Goal: Contribute content: Contribute content

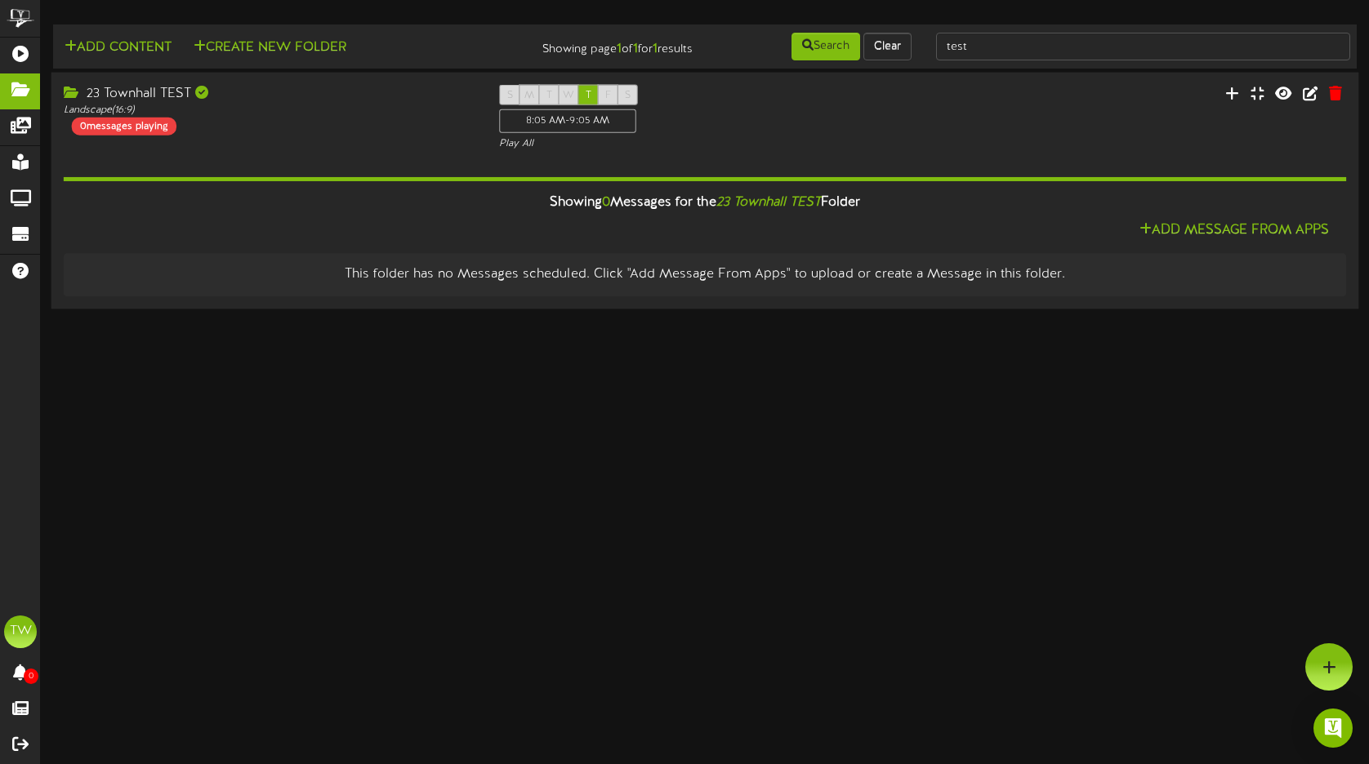
click at [942, 112] on div "23 Townhall TEST Landscape ( 16:9 ) 0 messages playing S M T W T F S 8:05 AM - …" at bounding box center [704, 118] width 1307 height 67
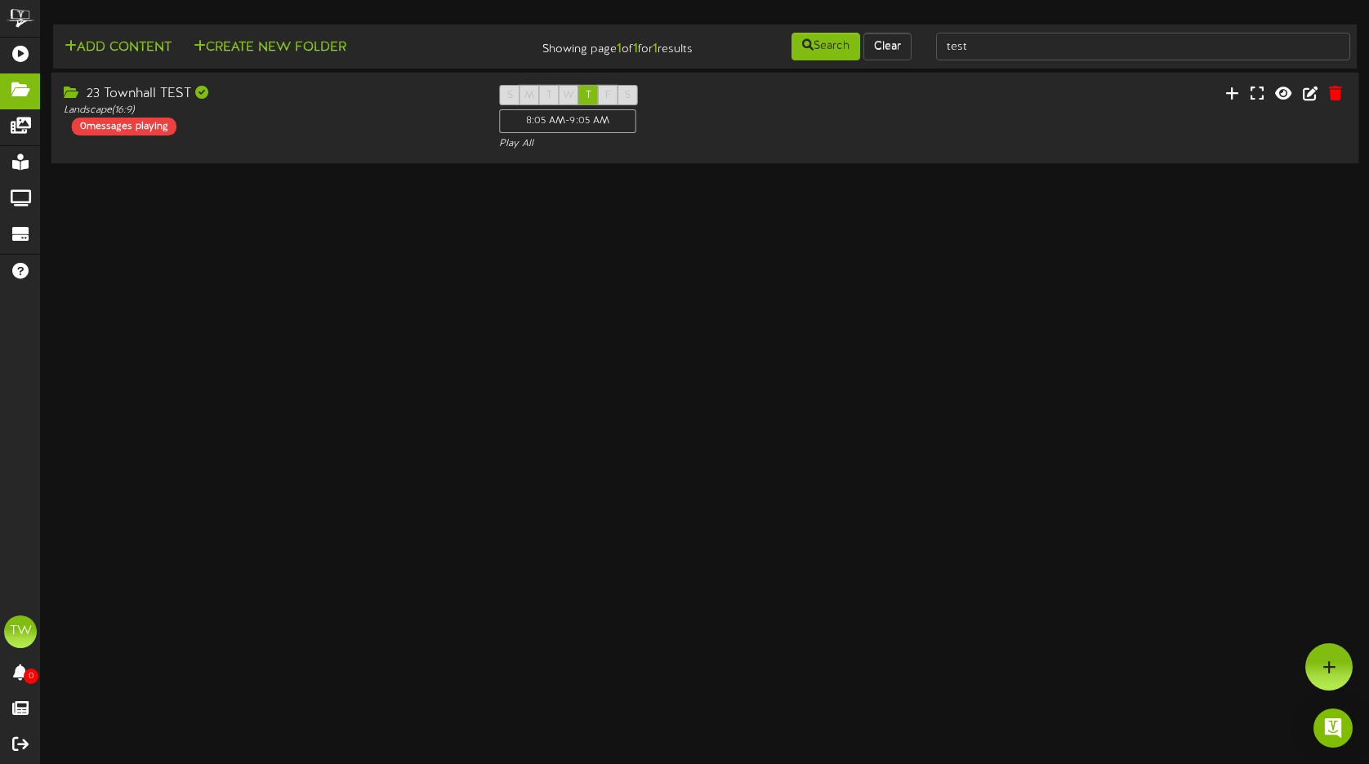
click at [942, 112] on div "23 Townhall TEST Landscape ( 16:9 ) 0 messages playing S M T W T F S 8:05 AM - …" at bounding box center [704, 118] width 1307 height 67
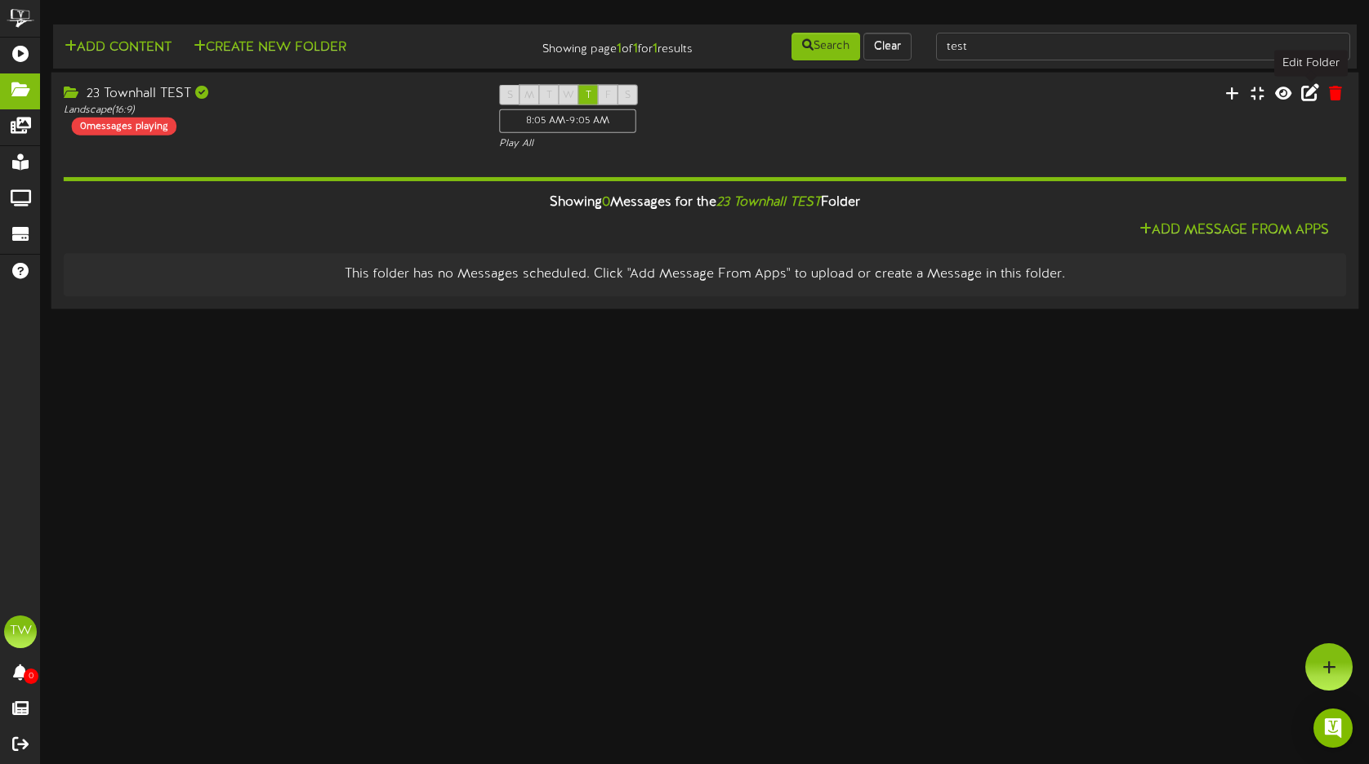
click at [1307, 87] on icon at bounding box center [1310, 92] width 18 height 18
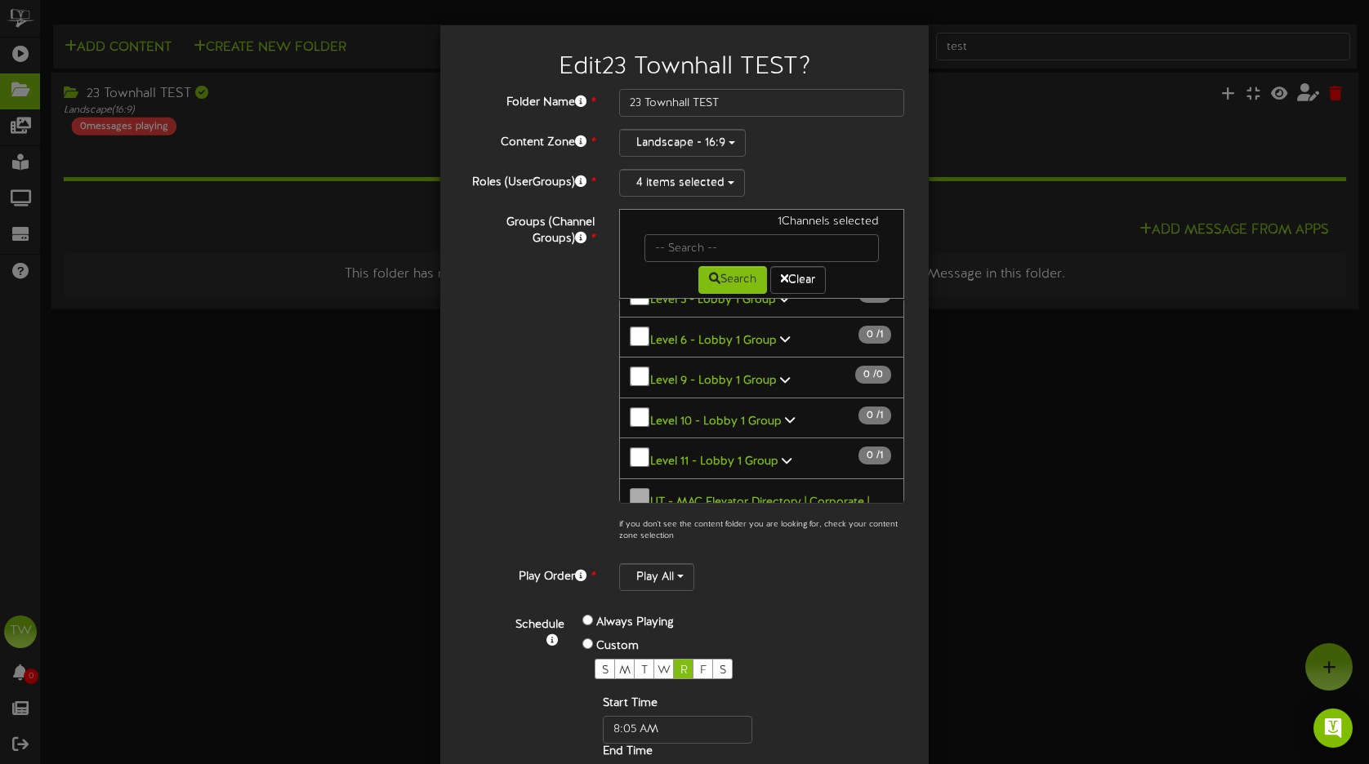
scroll to position [360, 0]
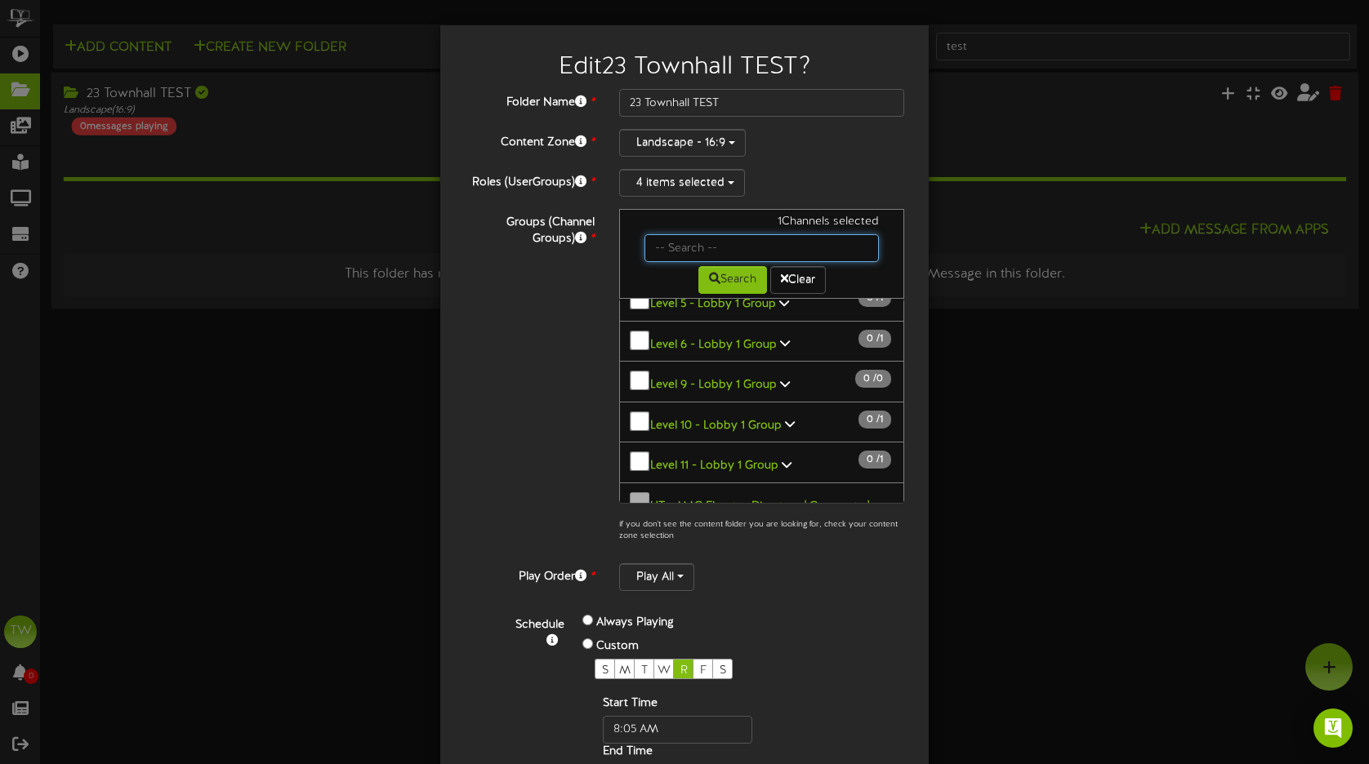
click at [732, 252] on input "text" at bounding box center [761, 248] width 234 height 28
type input "[PERSON_NAME] state"
click at [739, 282] on button "Search" at bounding box center [732, 280] width 69 height 28
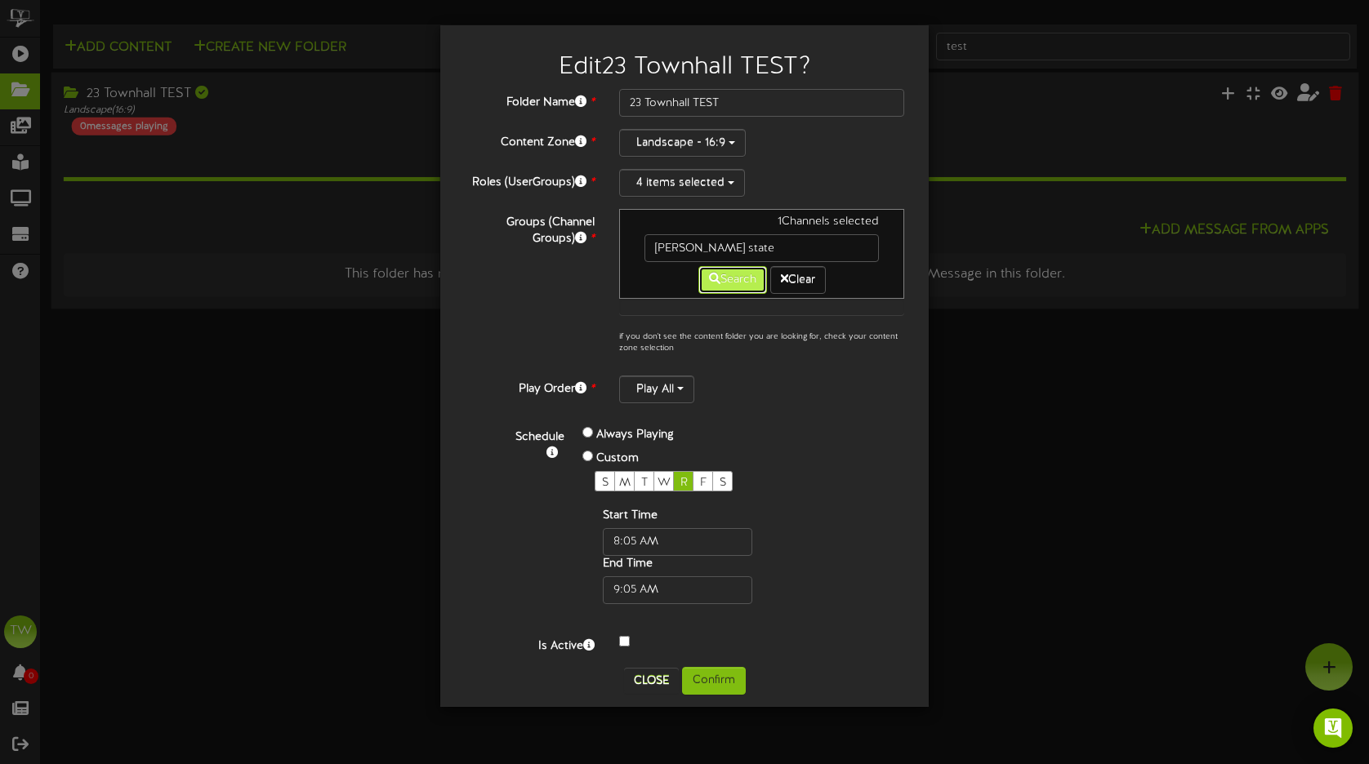
scroll to position [0, 0]
click at [748, 284] on button "Search" at bounding box center [732, 280] width 69 height 28
click at [802, 282] on button "Clear" at bounding box center [798, 280] width 56 height 28
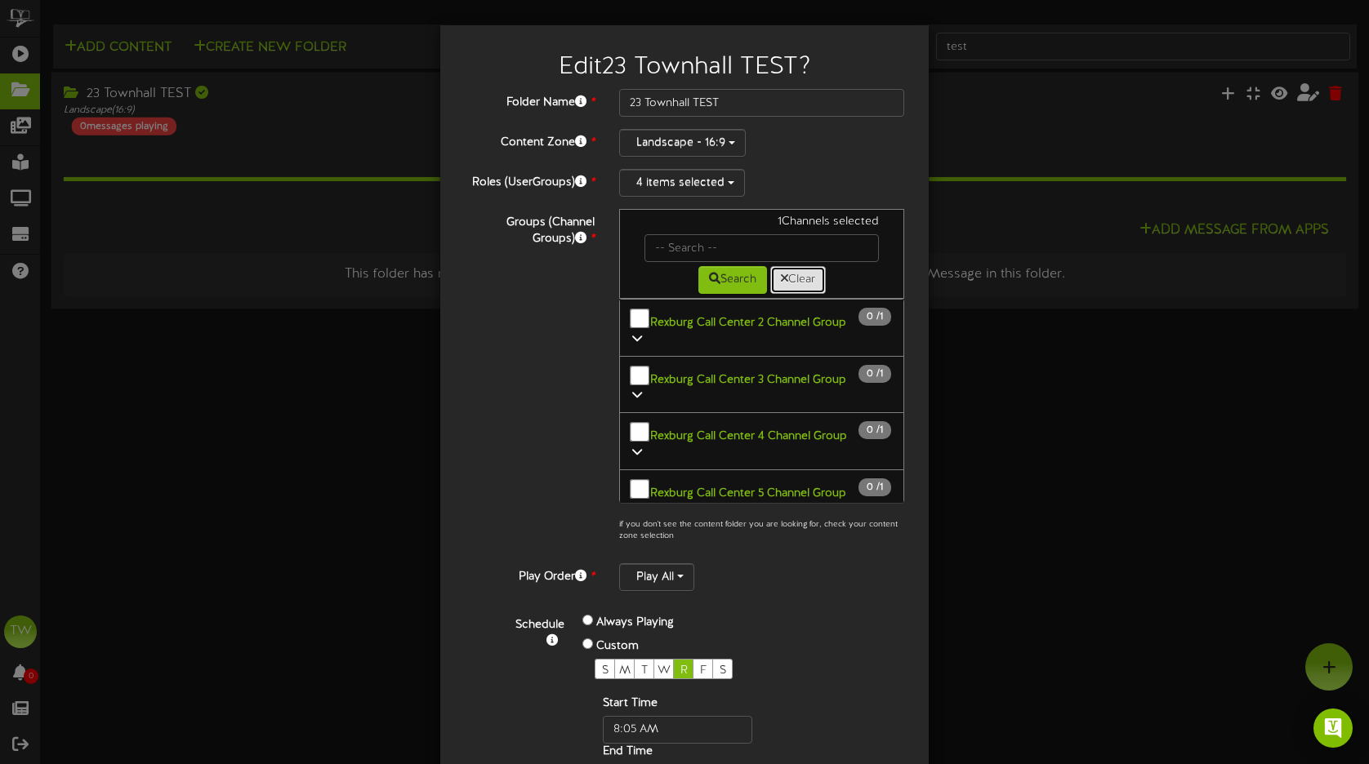
scroll to position [1075, 0]
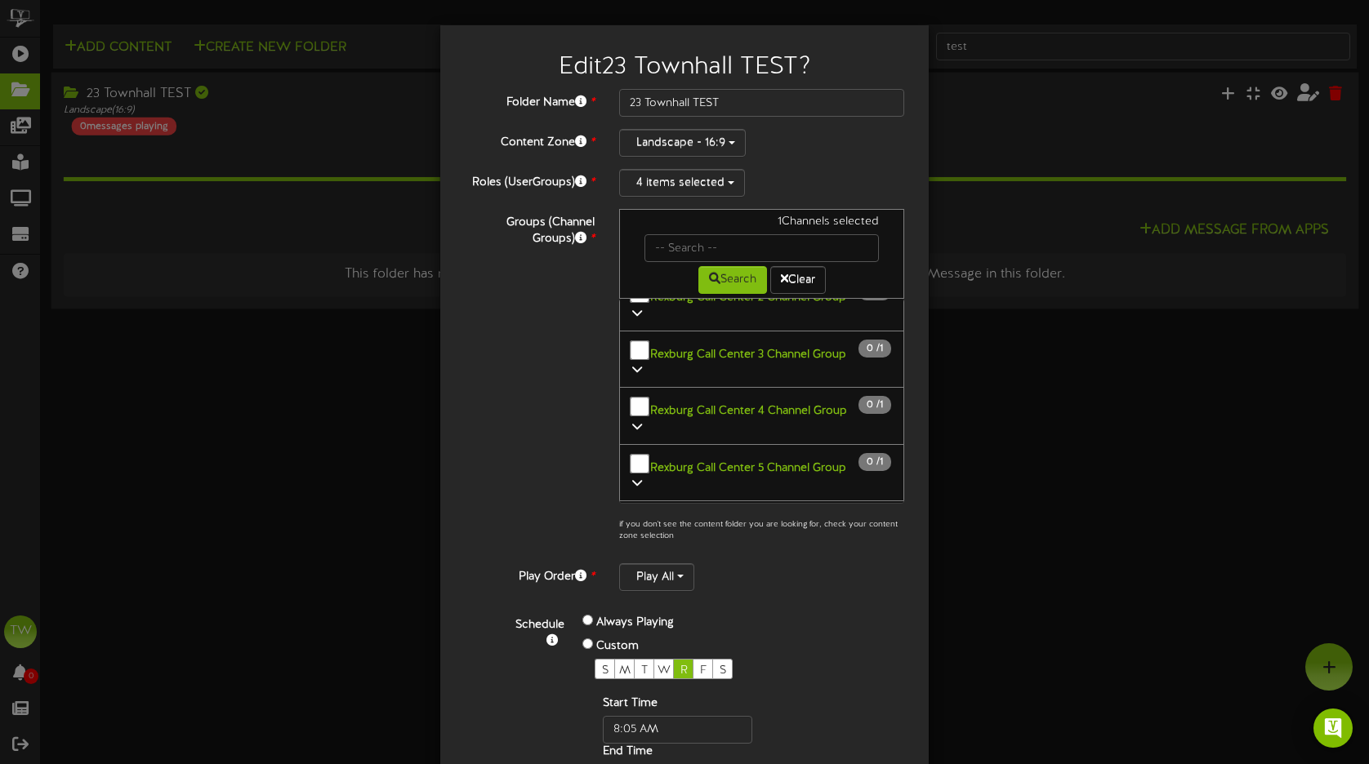
click at [560, 310] on div "Groups (Channel Groups) * 1 Channels selected Search Clear 0 274" at bounding box center [684, 380] width 464 height 342
click at [798, 275] on button "Clear" at bounding box center [798, 280] width 56 height 28
click at [545, 367] on div "Groups (Channel Groups) * 1 Channels selected Search Clear 0 274" at bounding box center [684, 380] width 464 height 342
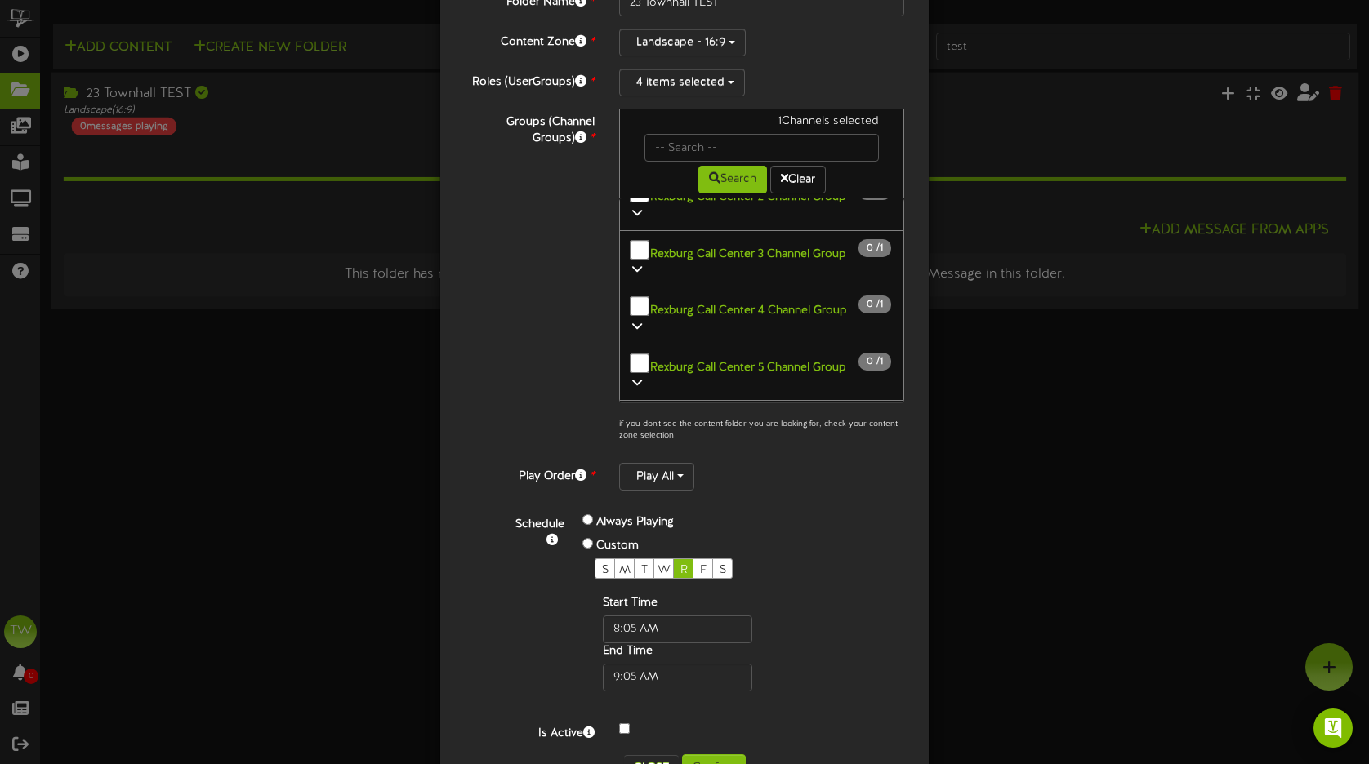
scroll to position [0, 0]
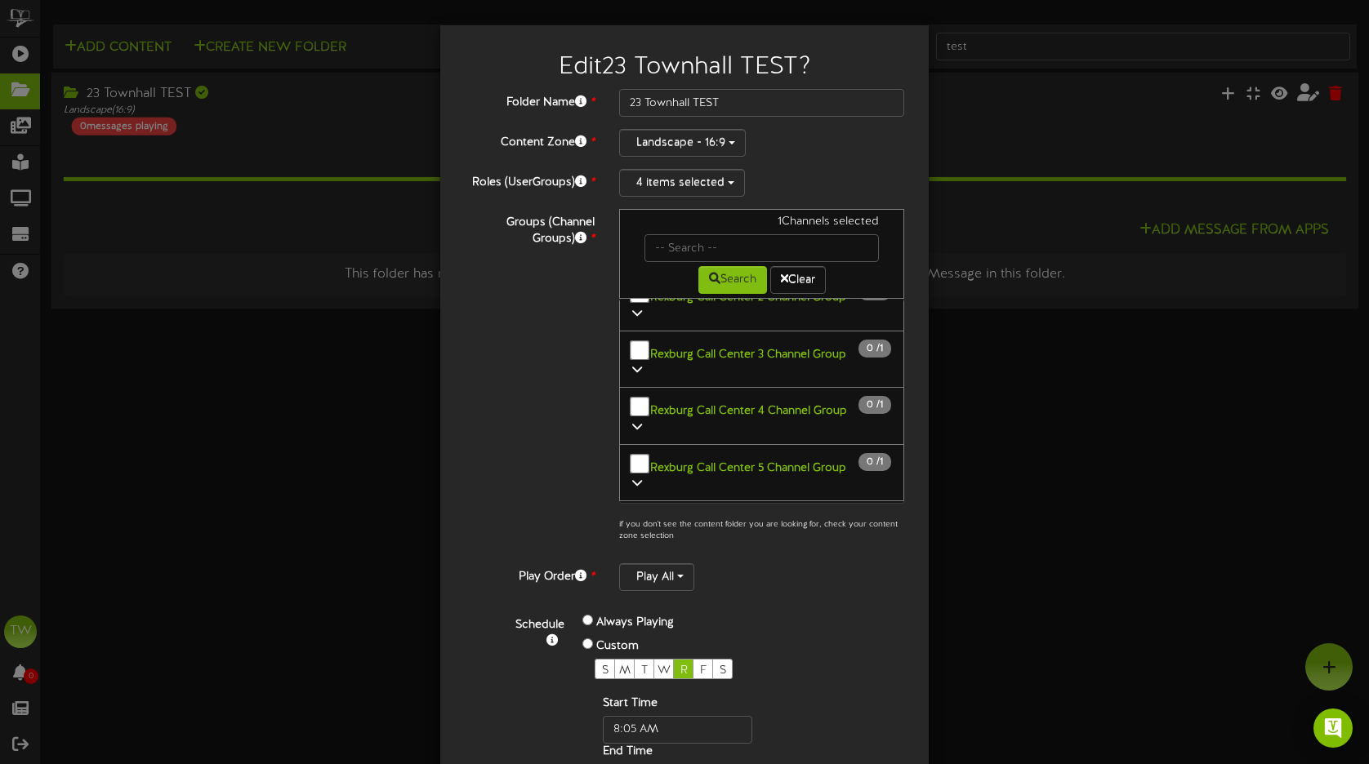
click at [568, 376] on div "Groups (Channel Groups) * 1 Channels selected Search Clear 0 274" at bounding box center [684, 380] width 464 height 342
click at [826, 171] on div "4 items selected" at bounding box center [761, 183] width 285 height 28
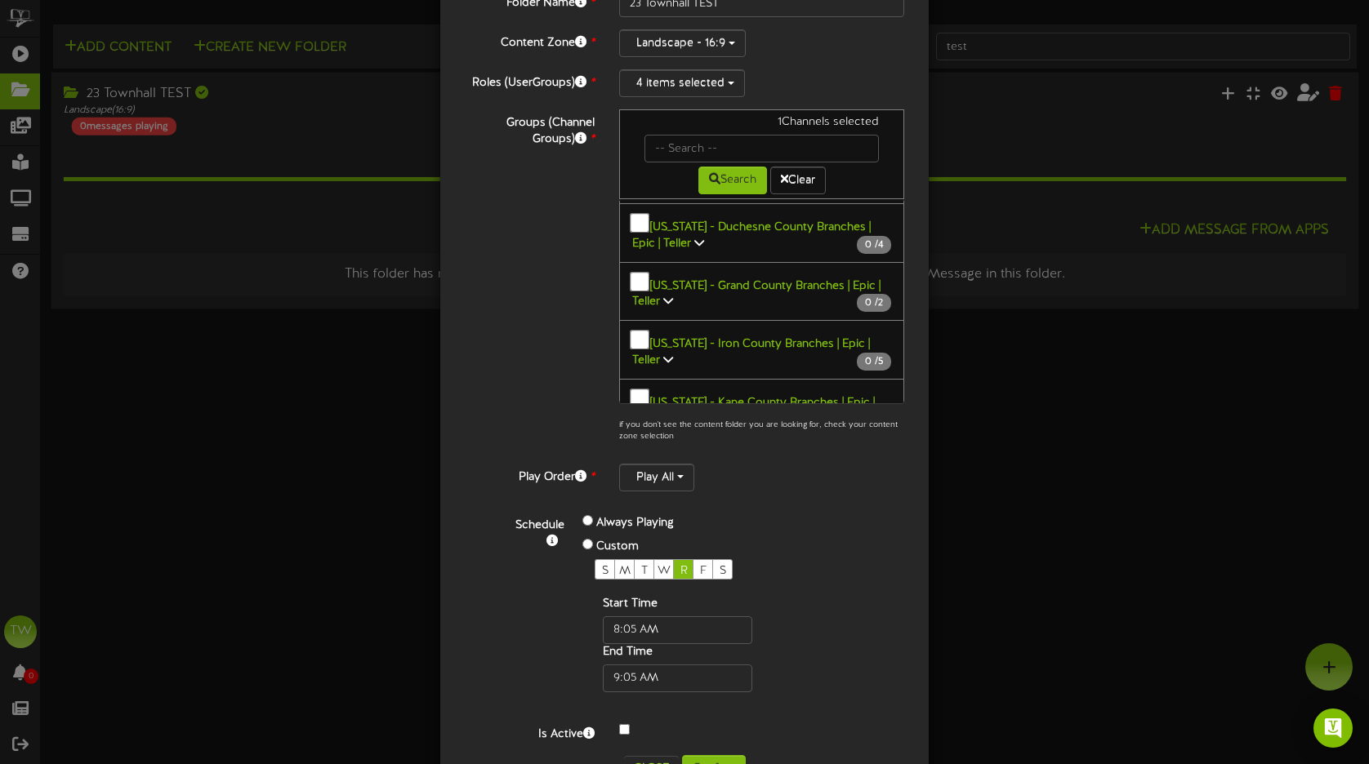
scroll to position [2663, 0]
click at [663, 651] on icon at bounding box center [668, 656] width 10 height 11
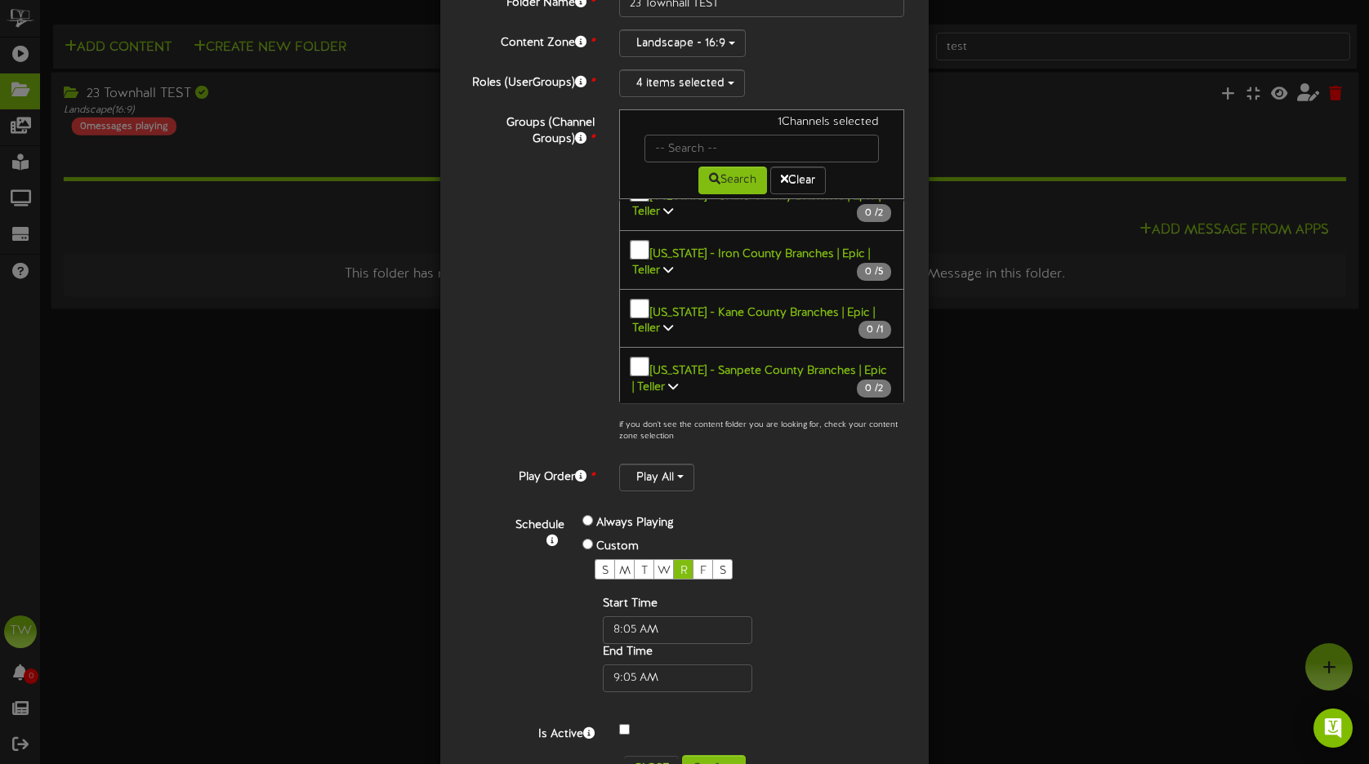
scroll to position [2747, 0]
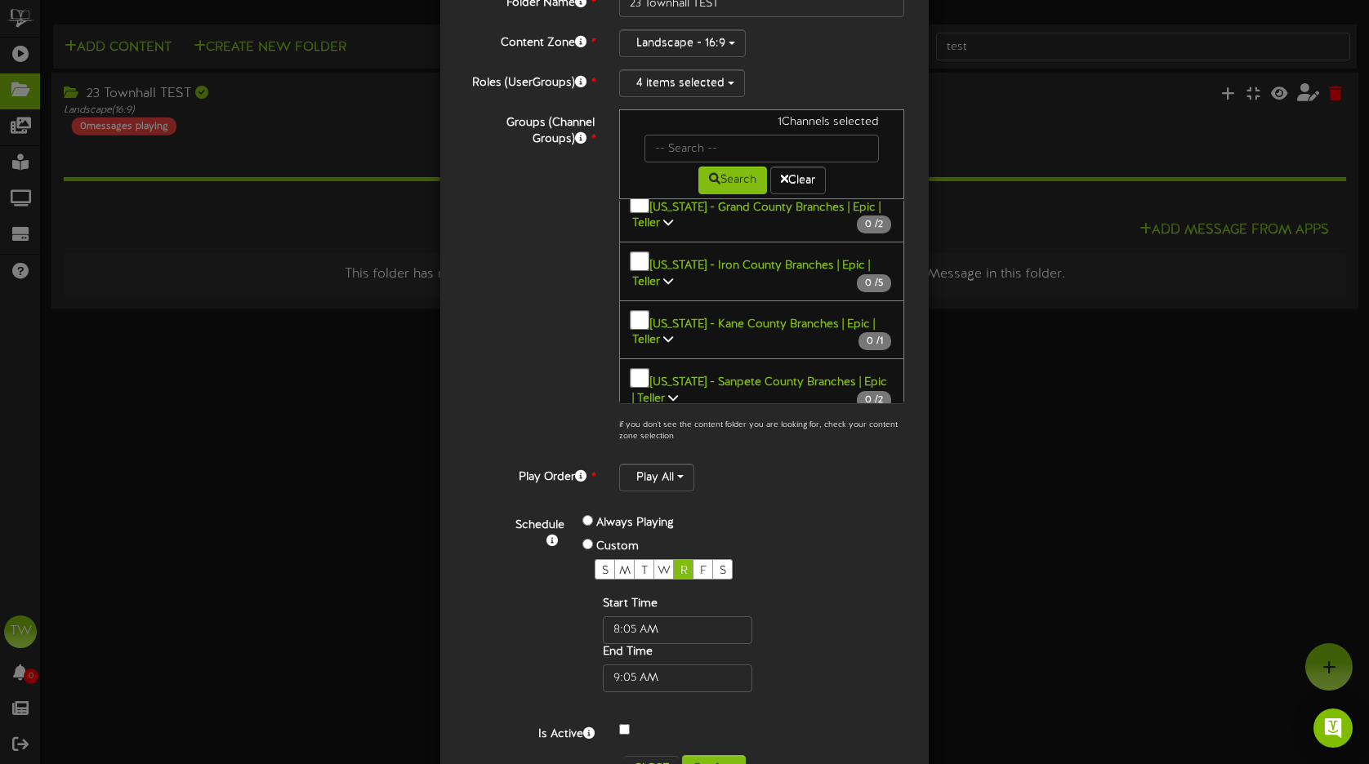
click at [663, 567] on icon at bounding box center [668, 572] width 10 height 11
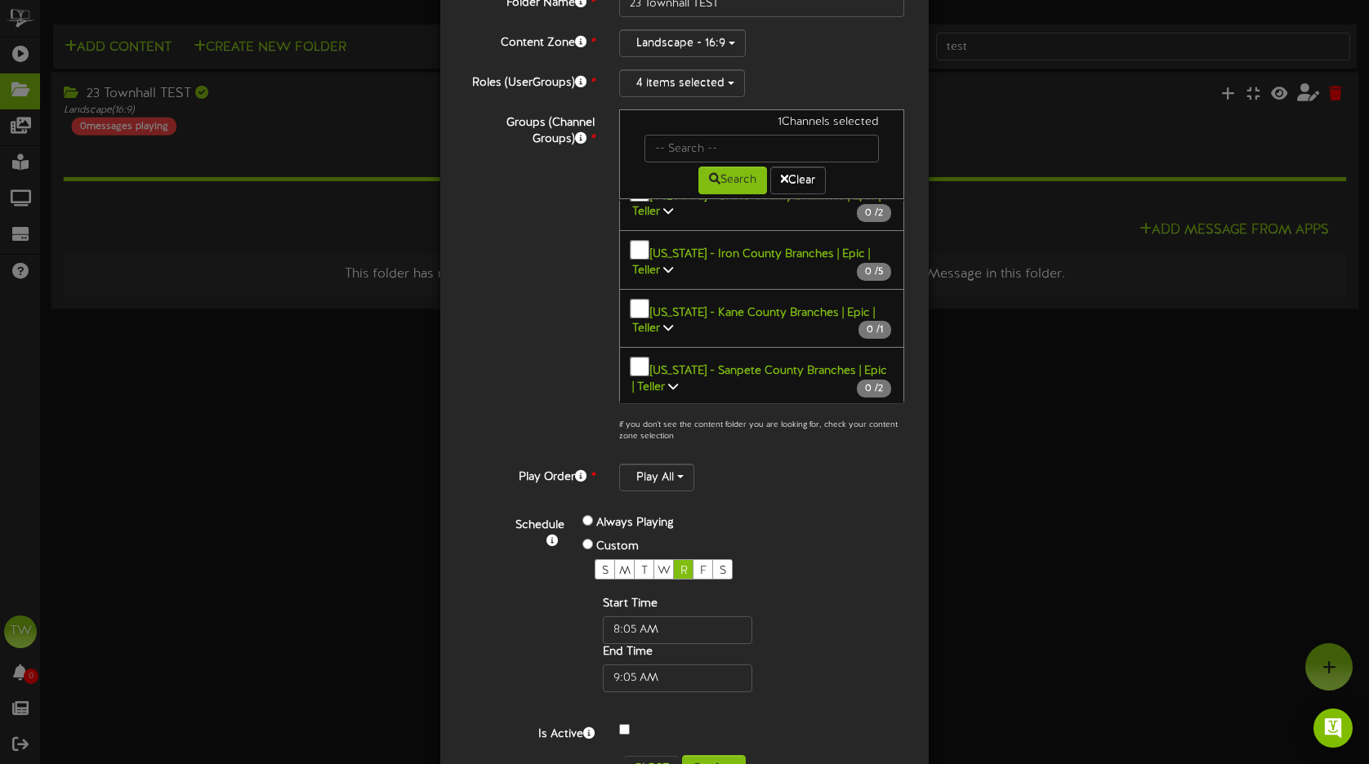
scroll to position [2778, 0]
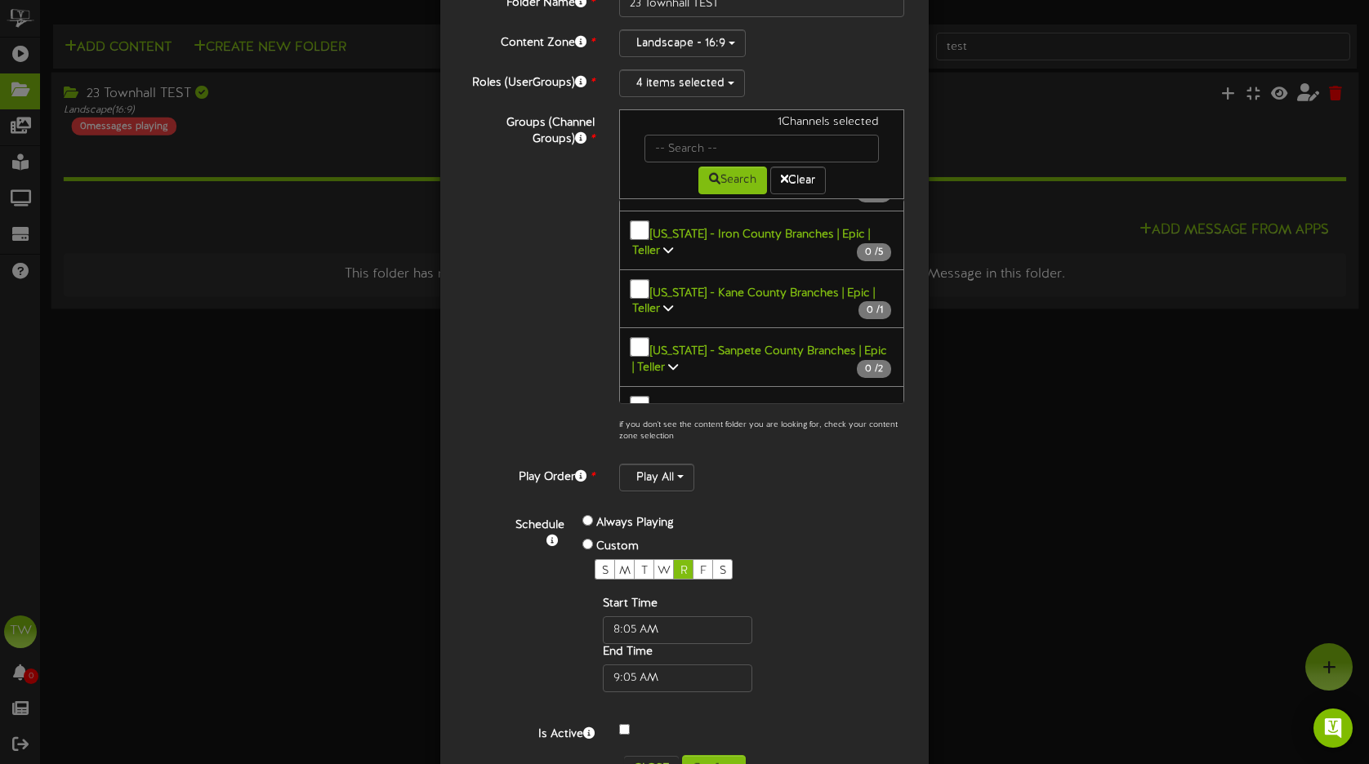
click at [670, 594] on icon at bounding box center [673, 599] width 10 height 11
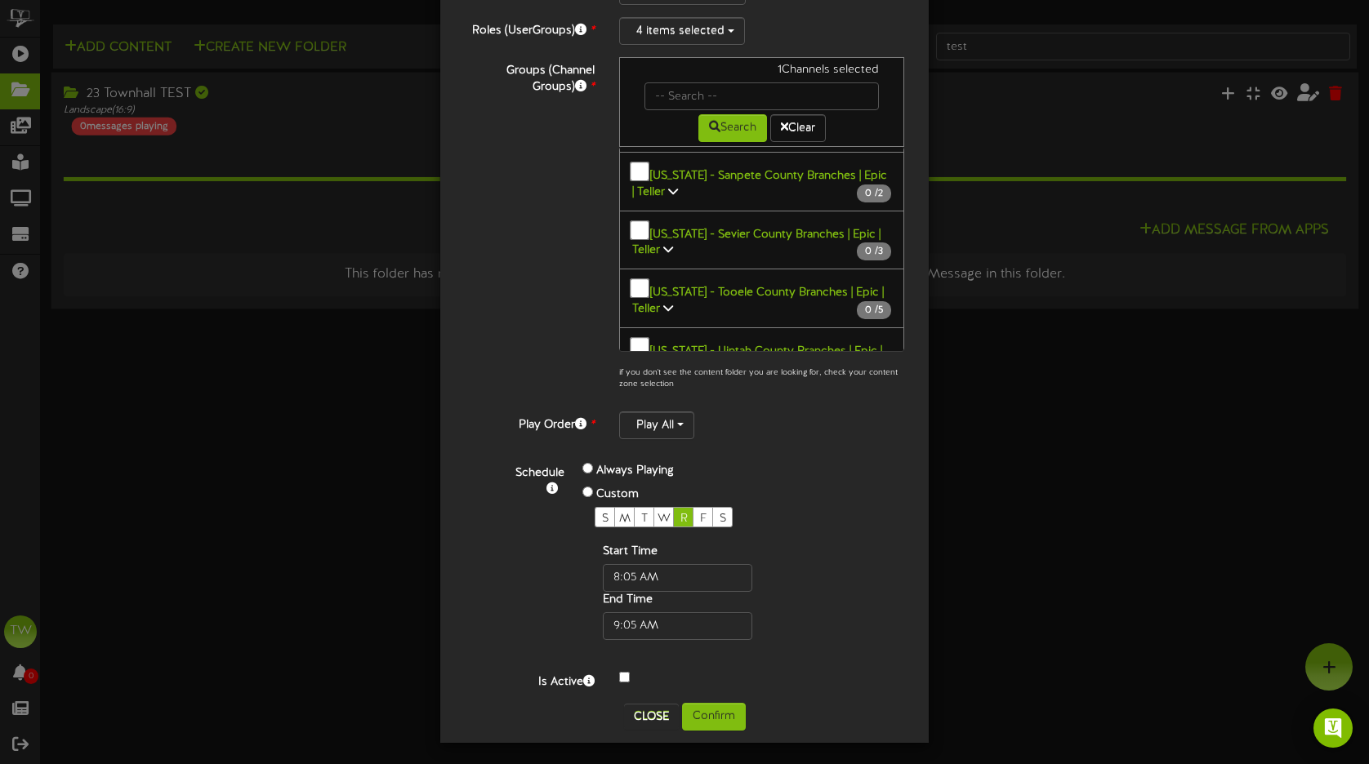
scroll to position [154, 0]
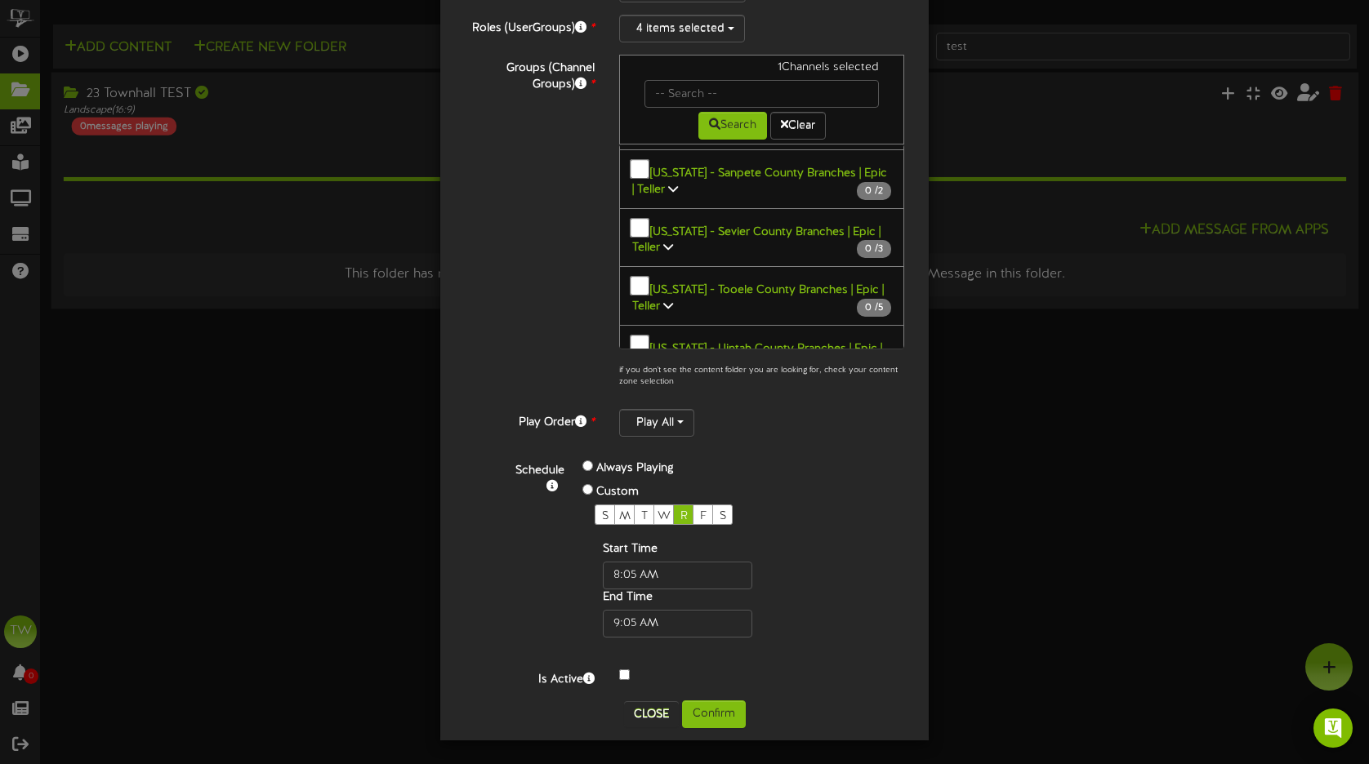
click at [694, 531] on icon at bounding box center [699, 536] width 10 height 11
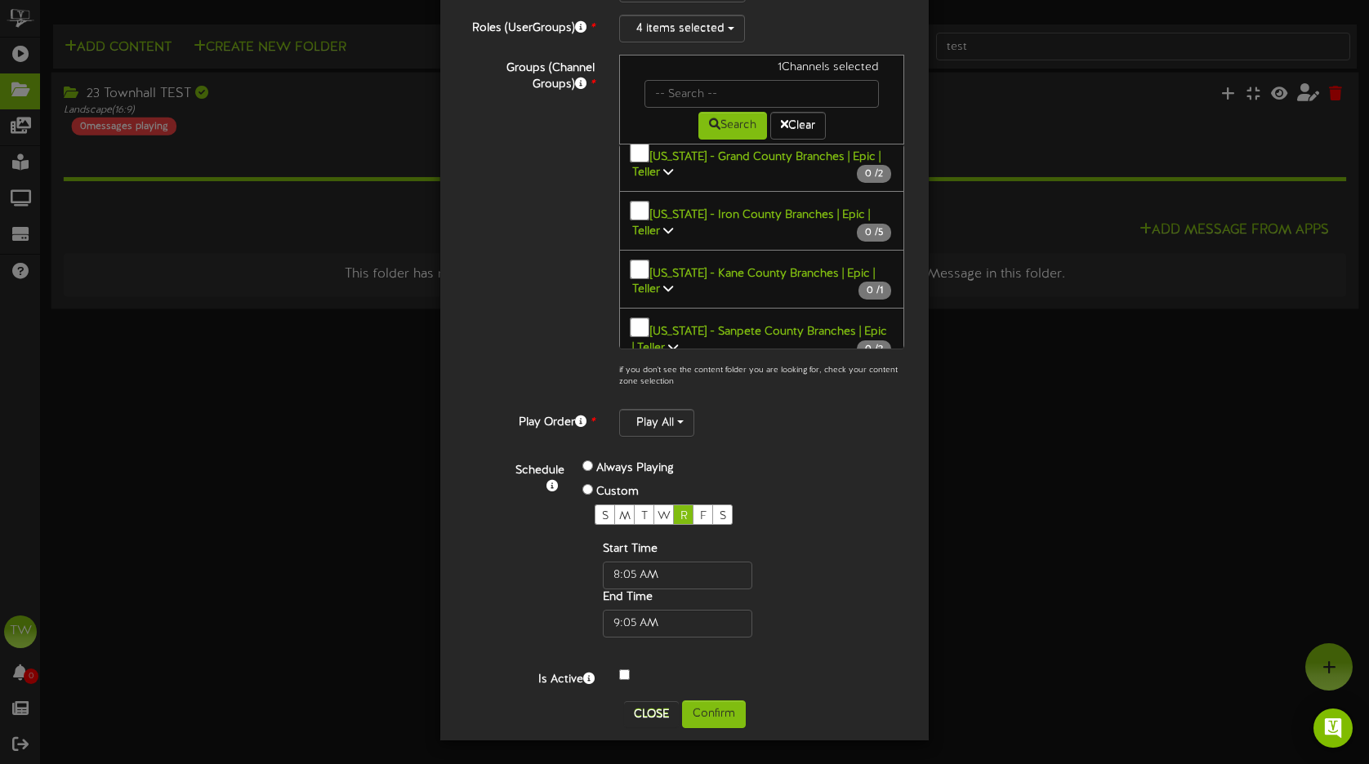
scroll to position [2729, 0]
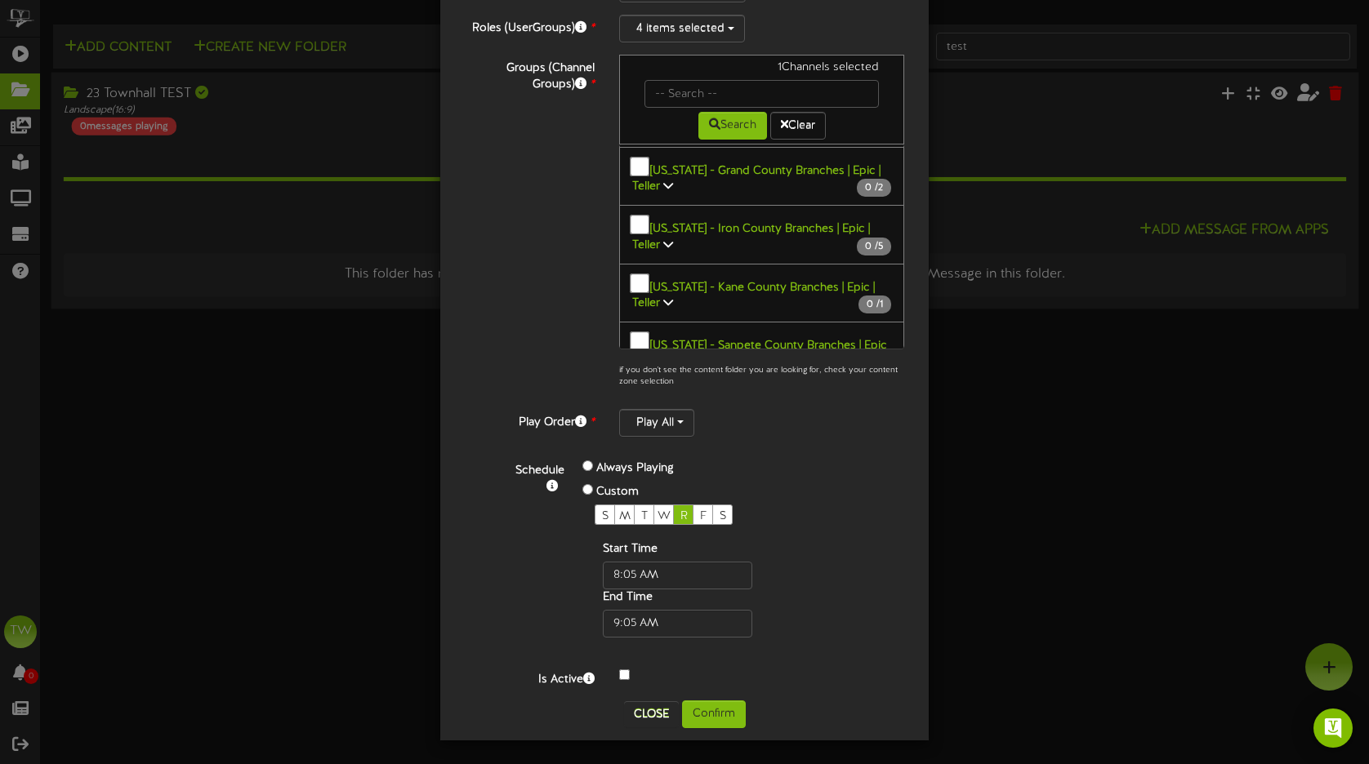
click at [670, 589] on icon at bounding box center [673, 594] width 10 height 11
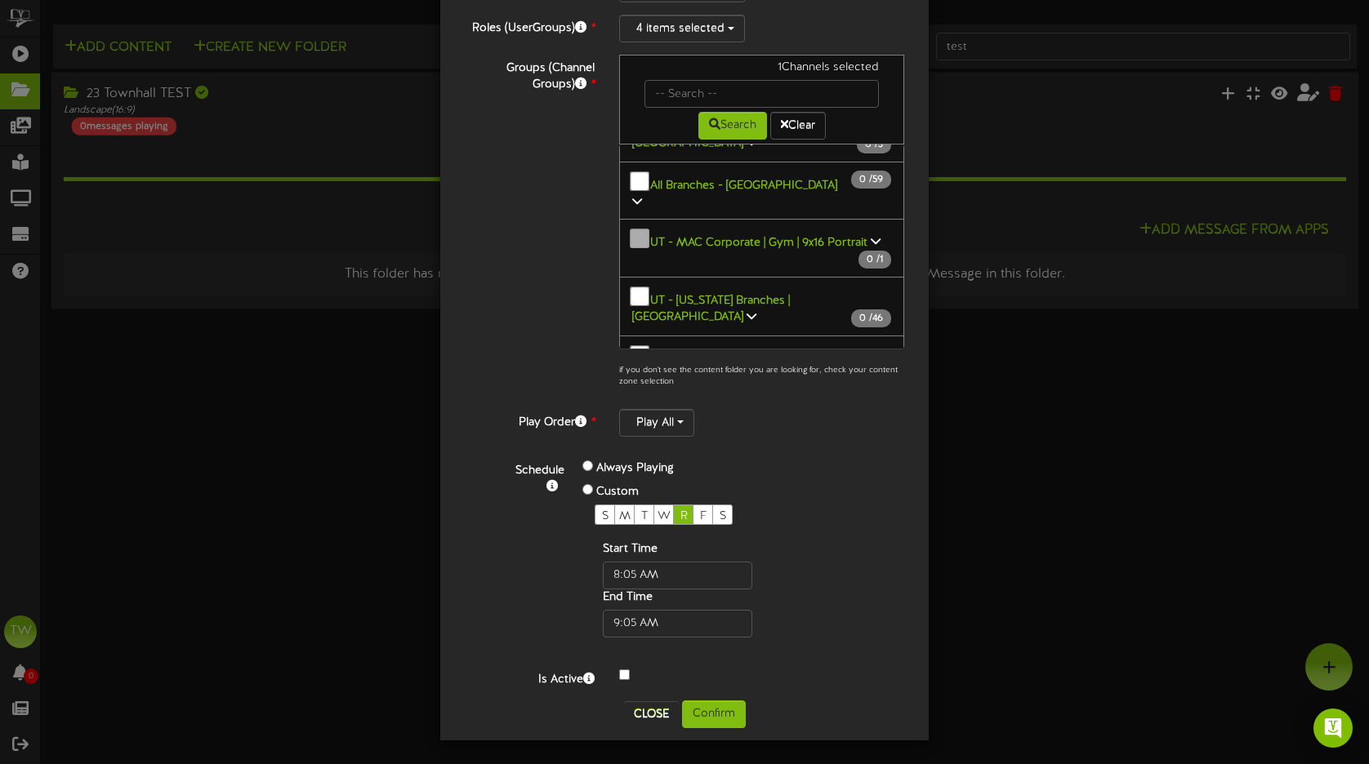
scroll to position [2299, 0]
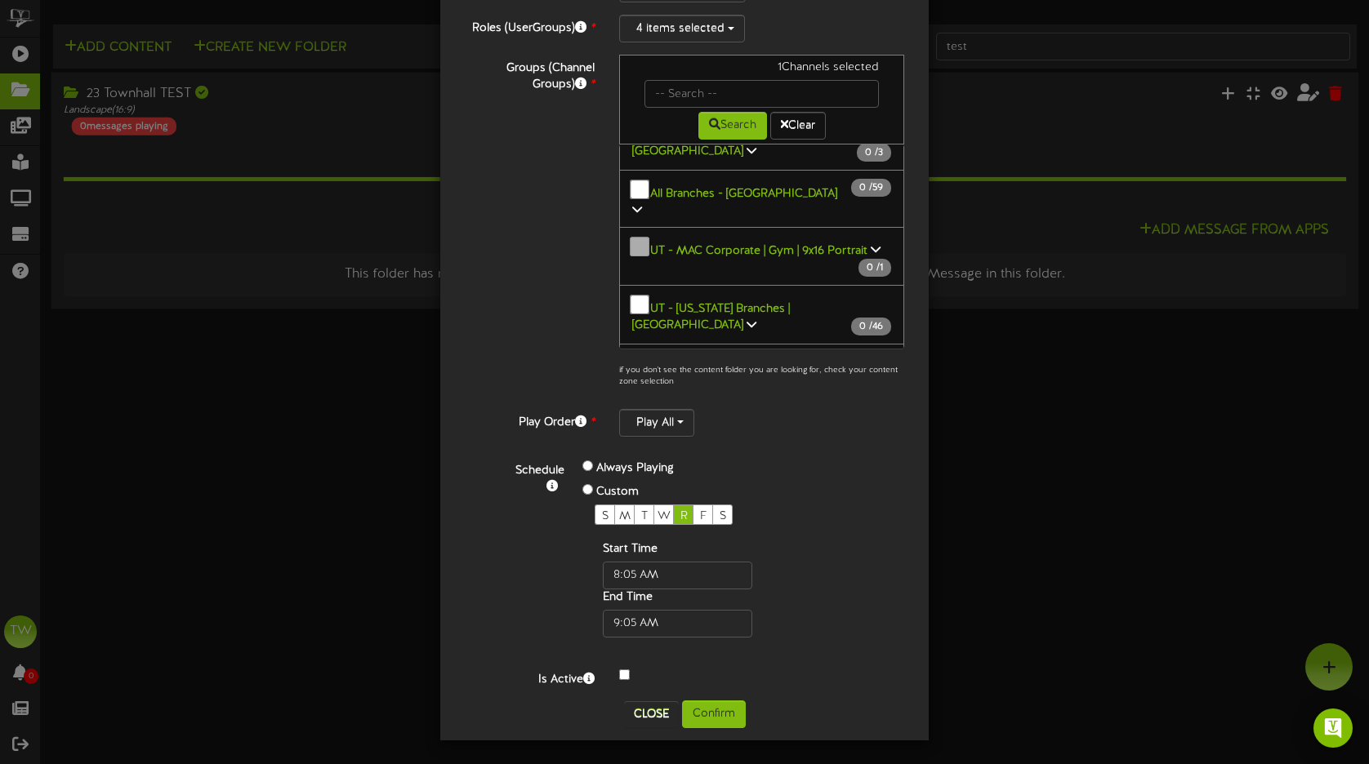
click at [694, 552] on icon at bounding box center [699, 557] width 10 height 11
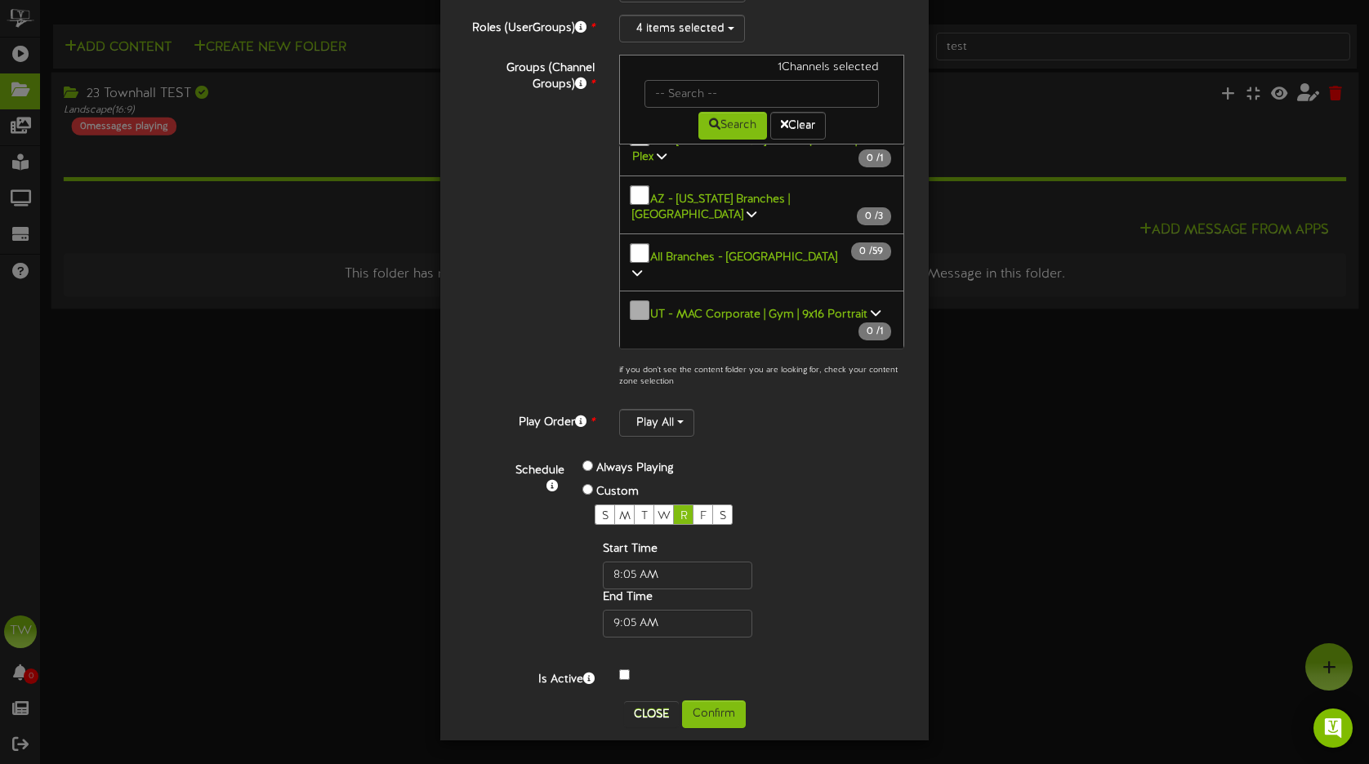
scroll to position [2230, 0]
click at [663, 504] on icon at bounding box center [668, 509] width 10 height 11
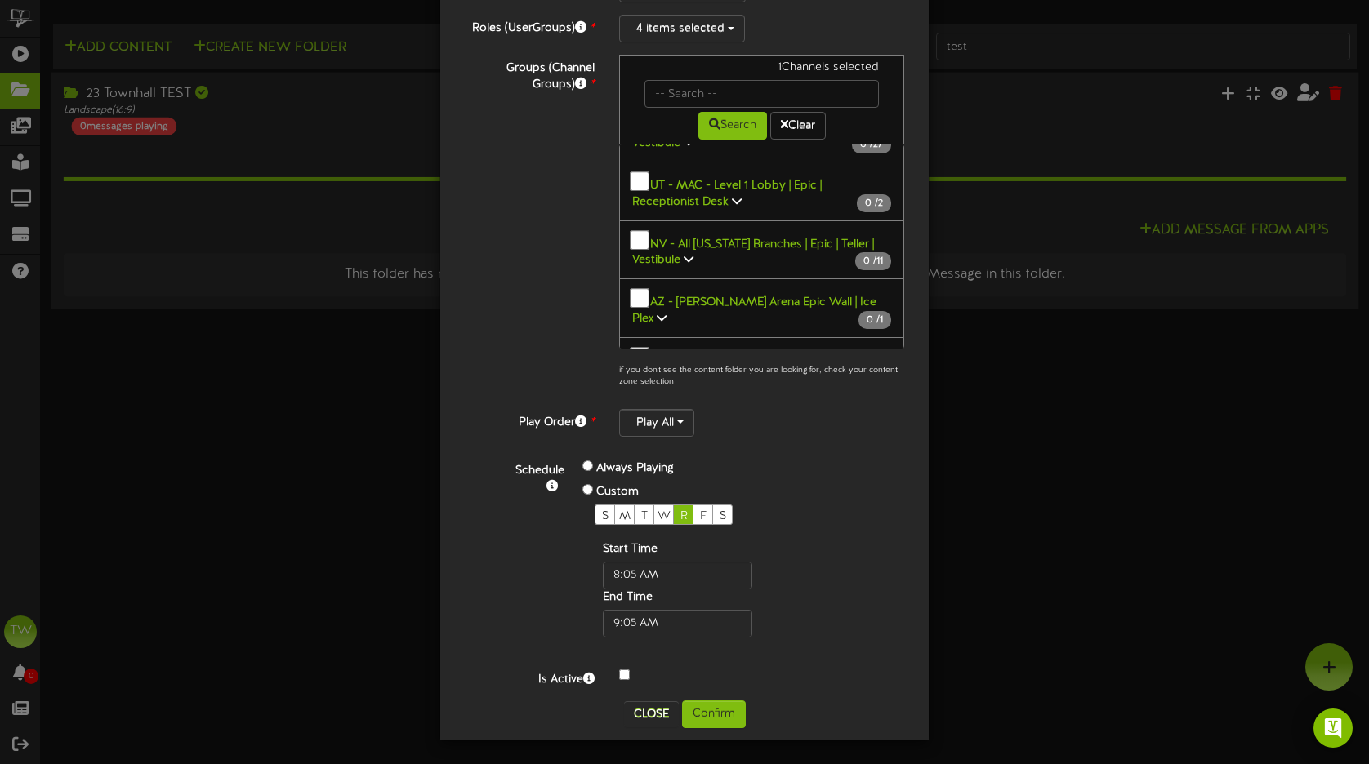
scroll to position [2070, 0]
click at [875, 472] on icon at bounding box center [875, 477] width 10 height 11
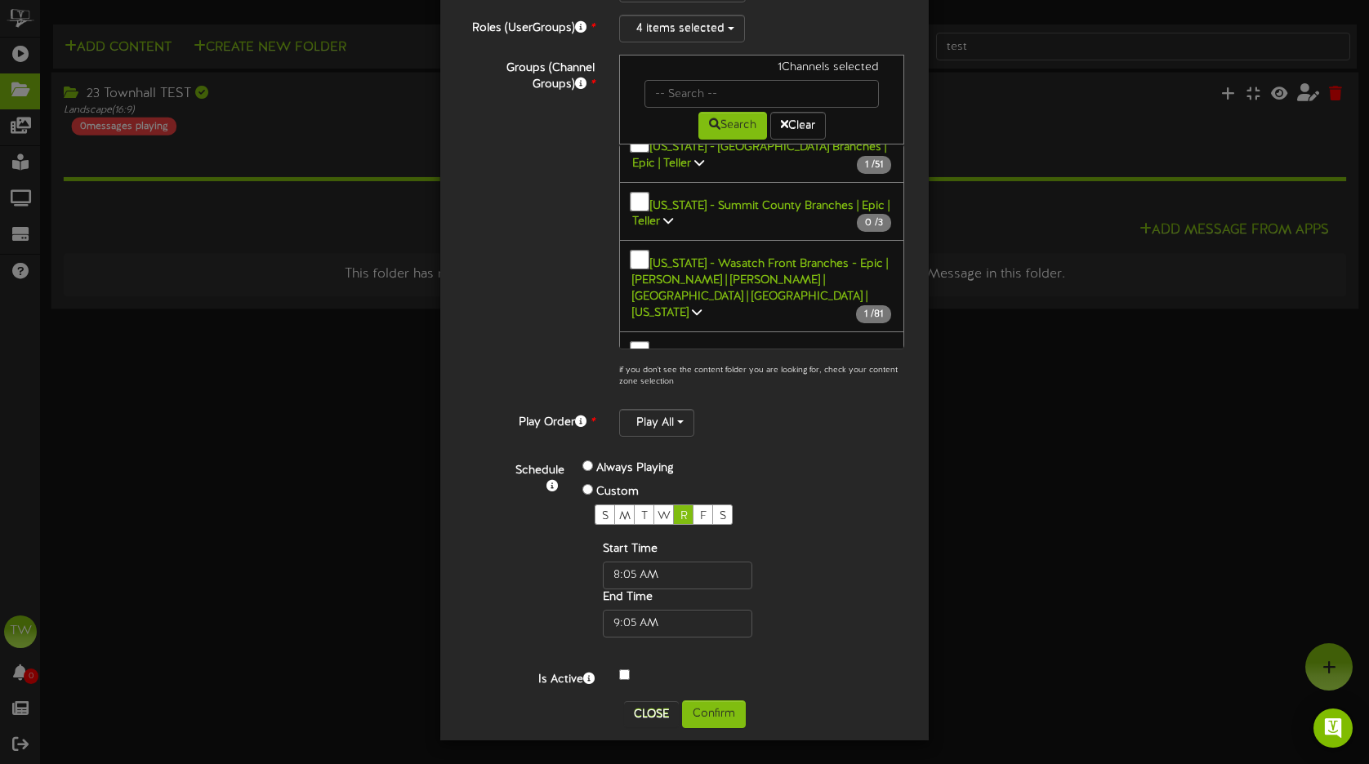
scroll to position [1721, 0]
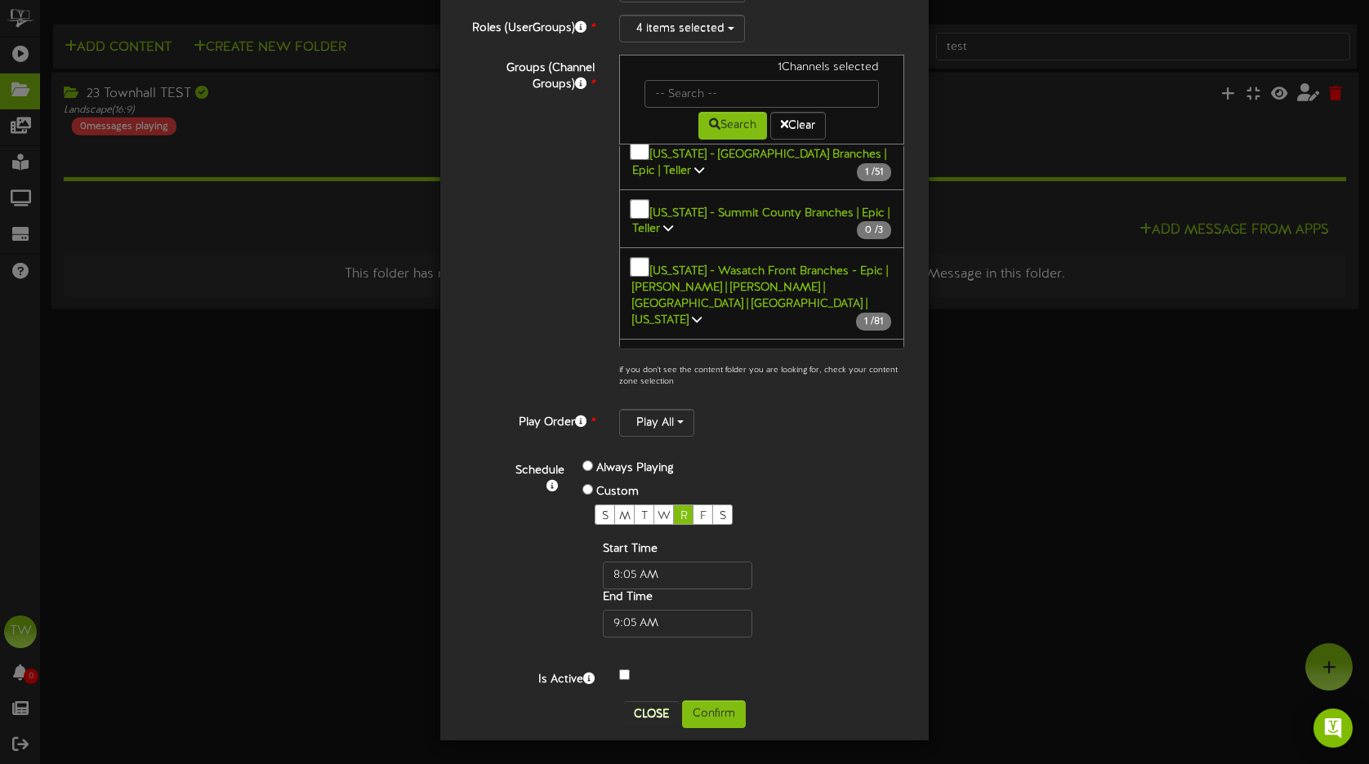
click at [663, 372] on icon at bounding box center [668, 377] width 10 height 11
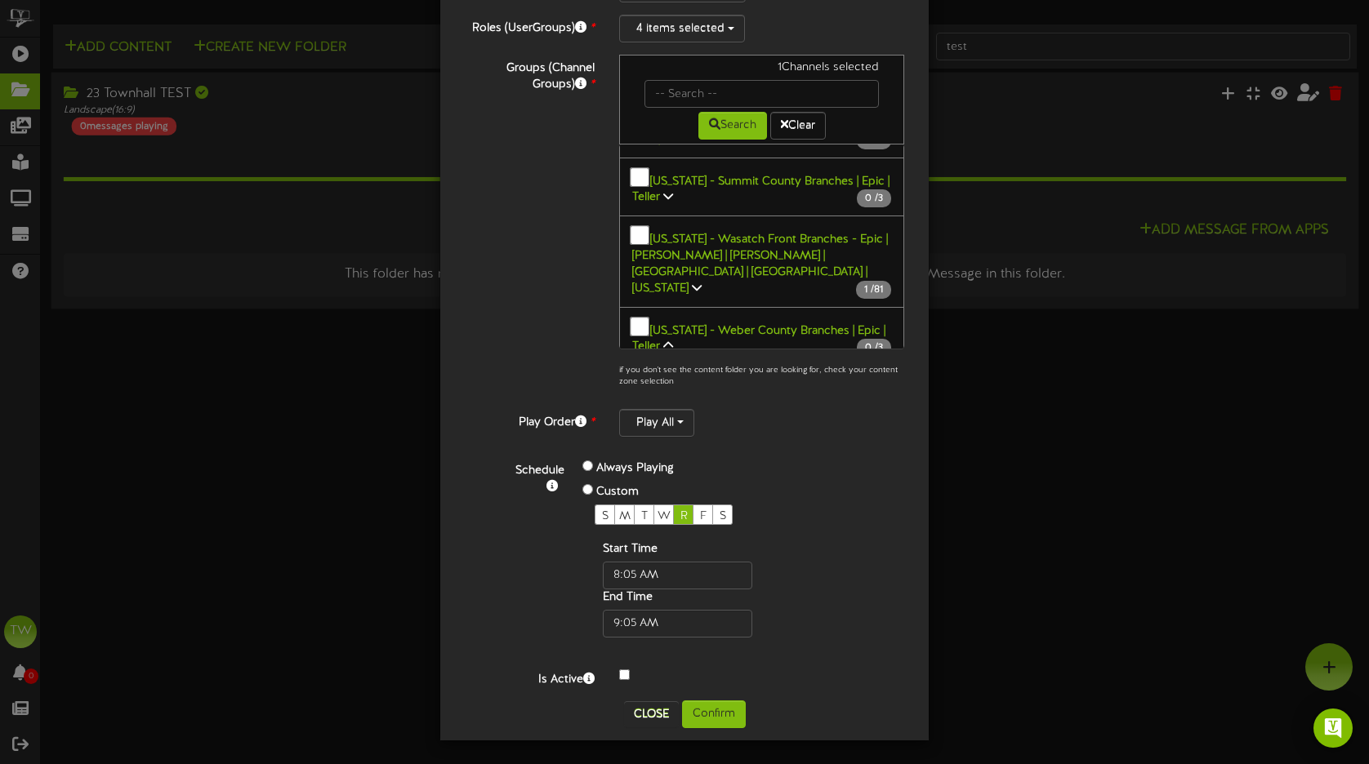
scroll to position [1716, 0]
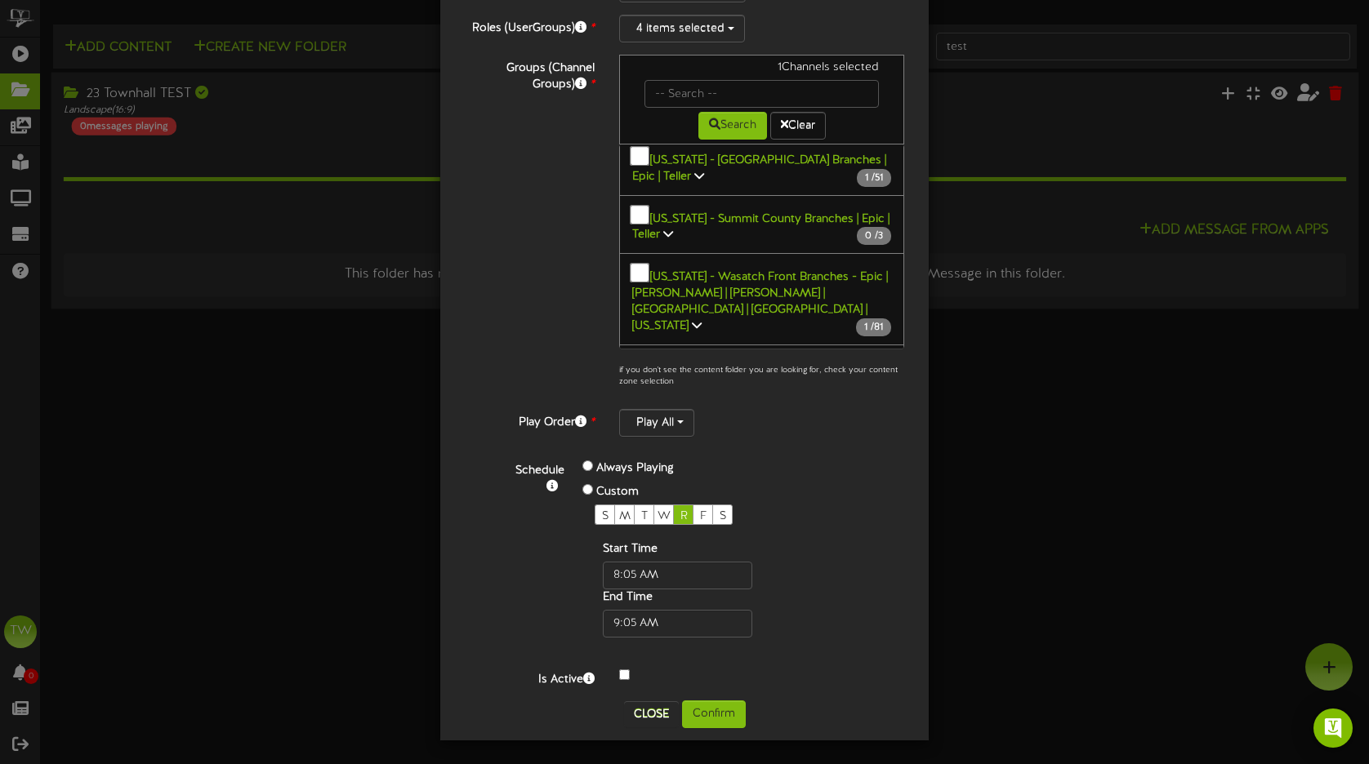
click at [663, 377] on icon at bounding box center [668, 382] width 10 height 11
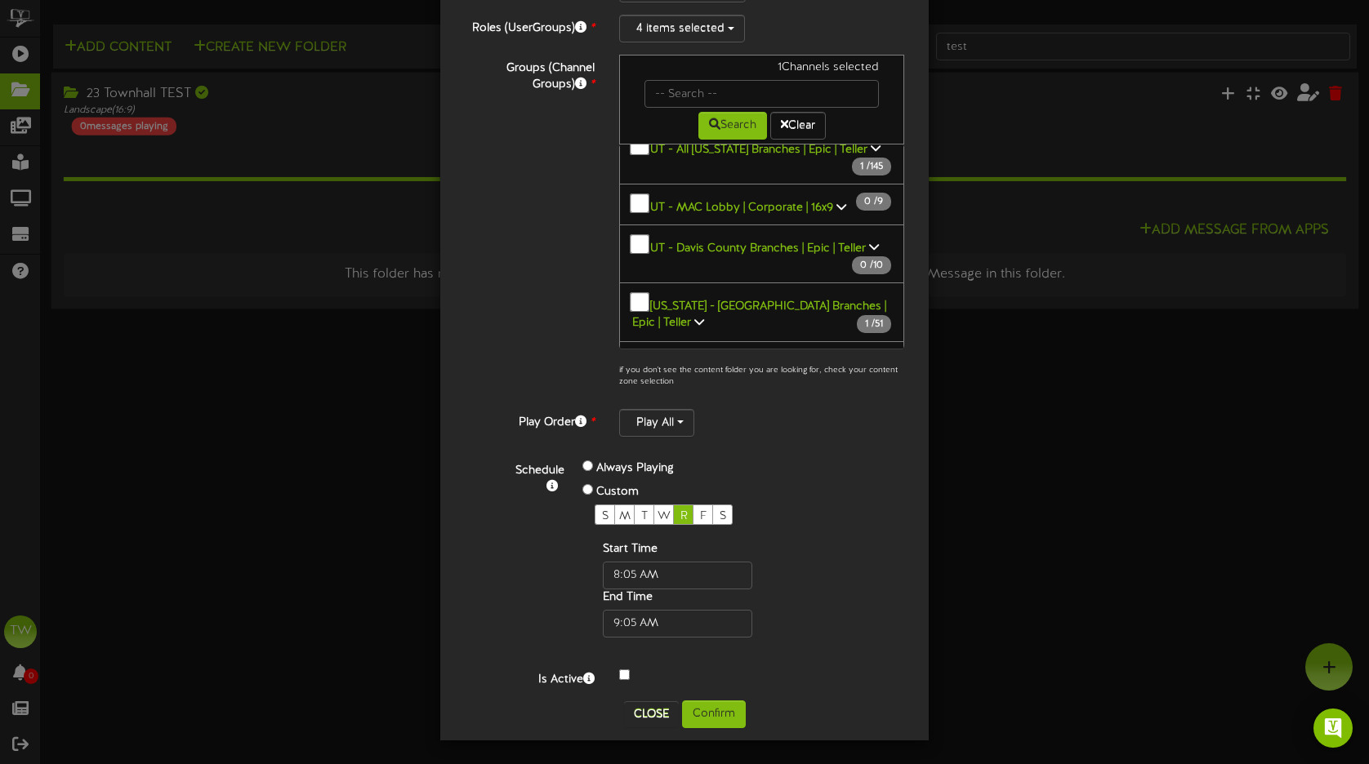
scroll to position [1534, 0]
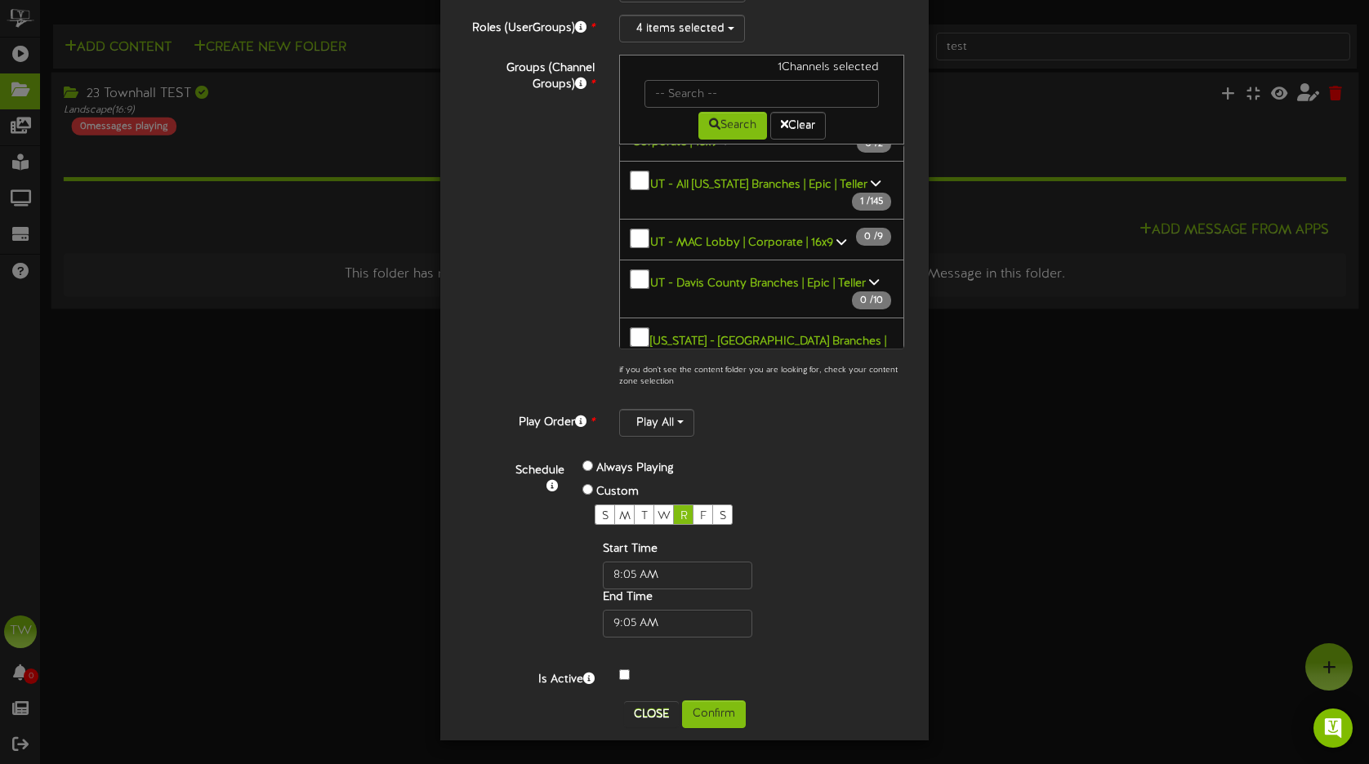
click at [694, 351] on icon at bounding box center [699, 356] width 10 height 11
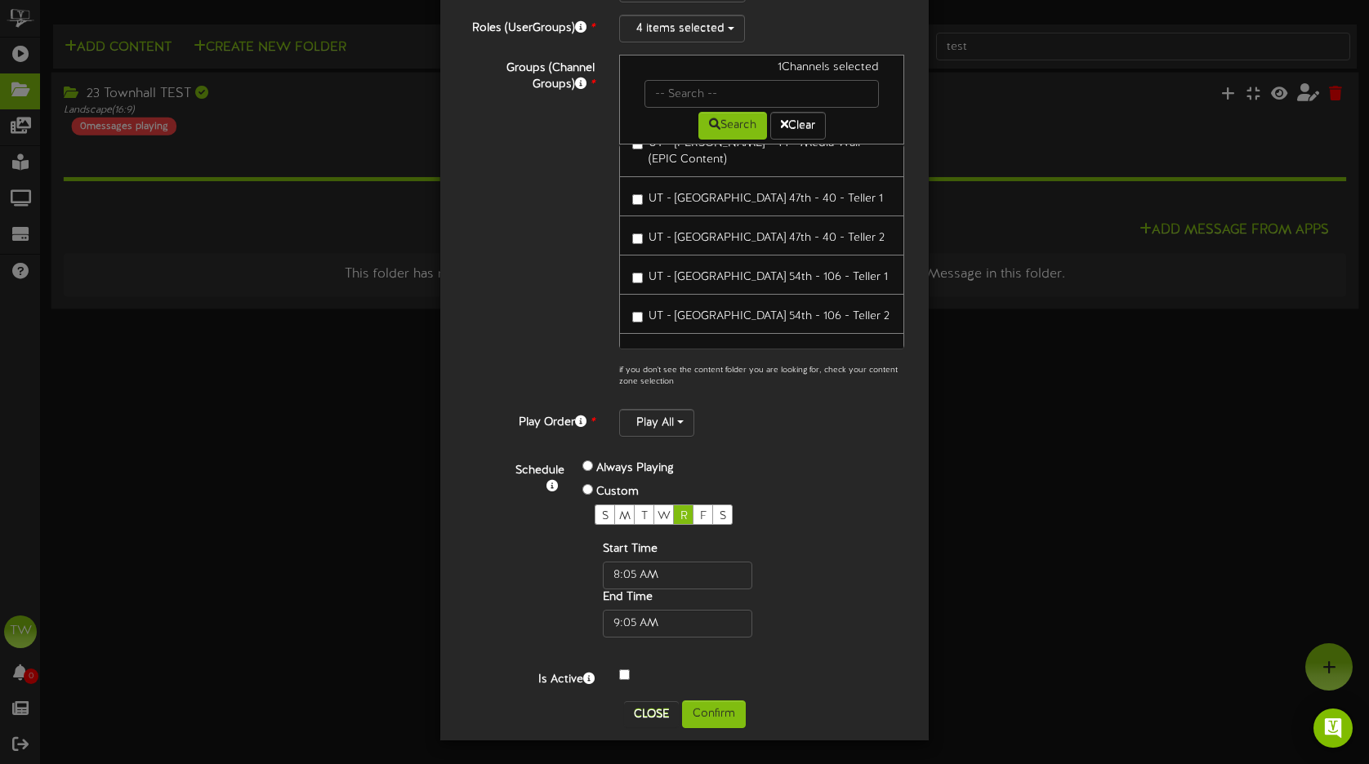
scroll to position [2888, 0]
click at [590, 344] on div "Groups (Channel Groups) * 1 Channels selected Search Clear 0 274" at bounding box center [684, 226] width 464 height 342
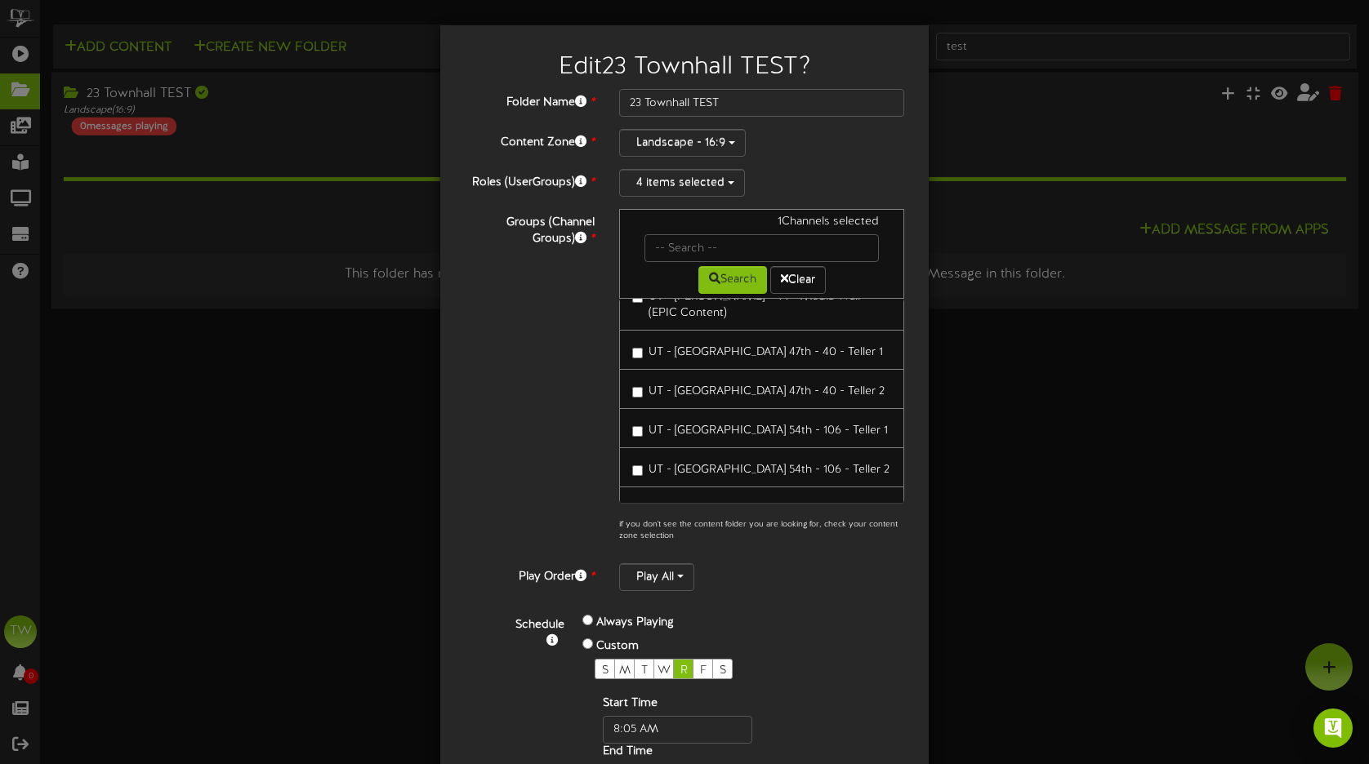
scroll to position [4, 0]
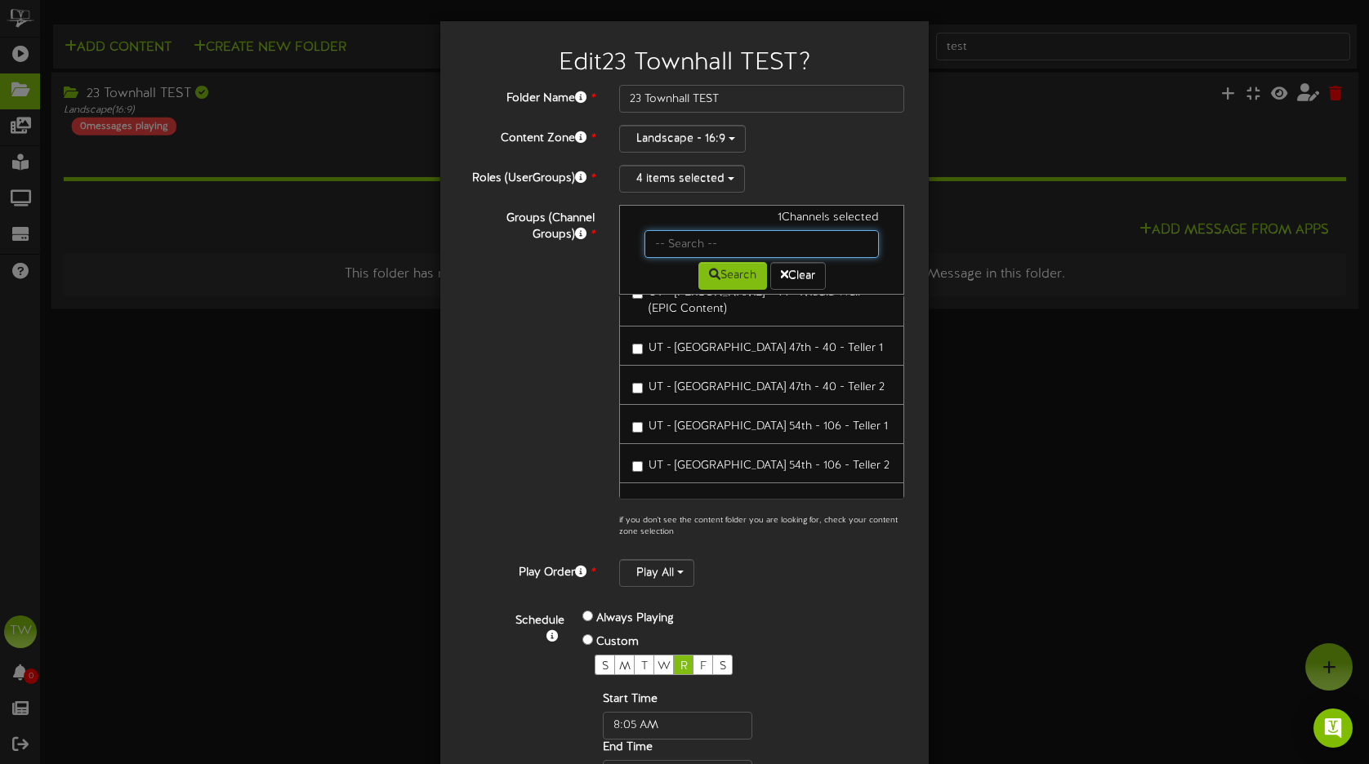
click at [826, 251] on input "text" at bounding box center [761, 244] width 234 height 28
click at [533, 338] on div "Groups (Channel Groups) * 1 Channels selected Search Clear" at bounding box center [684, 376] width 464 height 342
click at [597, 324] on div "Groups (Channel Groups) * 1 Channels selected Search Clear" at bounding box center [684, 376] width 464 height 342
click at [568, 325] on div "Groups (Channel Groups) * 1 Channels selected Search Clear" at bounding box center [684, 376] width 464 height 342
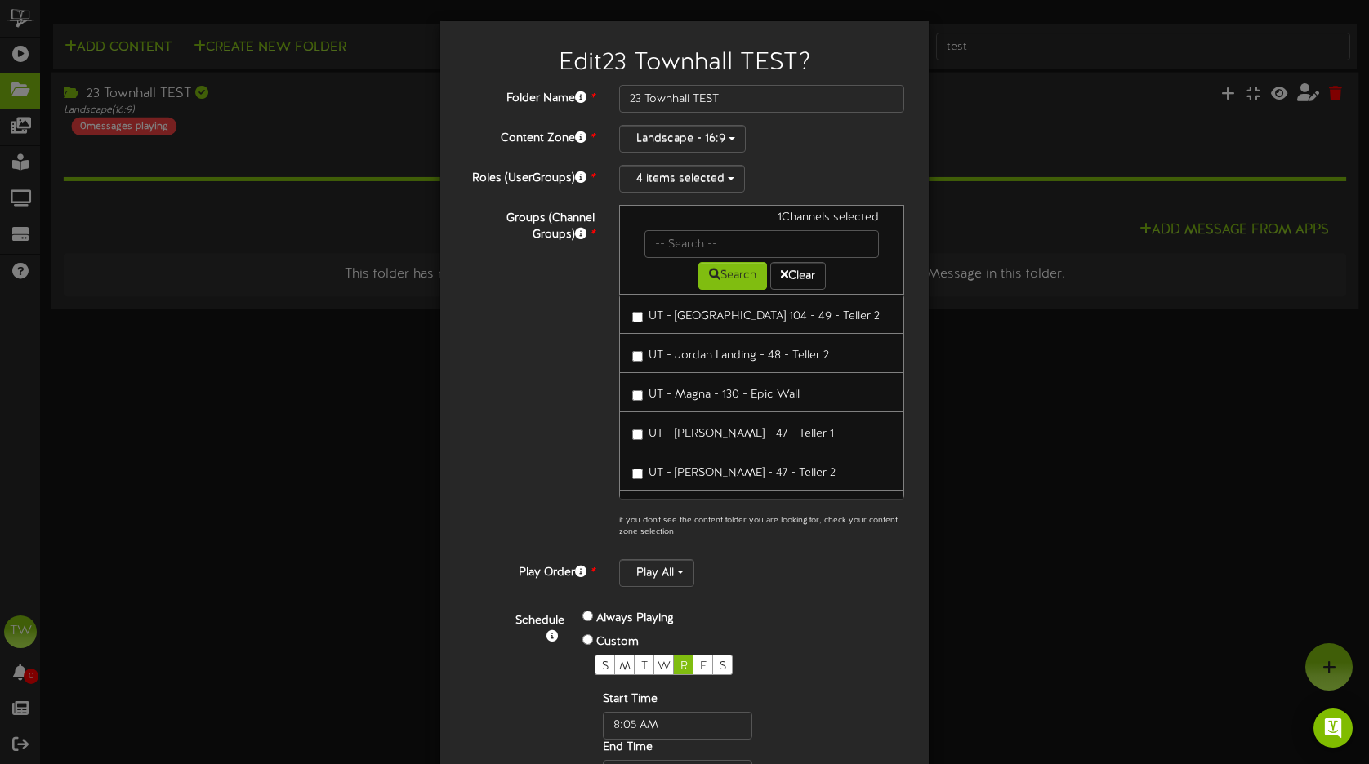
scroll to position [3278, 0]
click at [529, 429] on div "Groups (Channel Groups) * 1 Channels selected Search Clear" at bounding box center [684, 376] width 464 height 342
click at [819, 621] on div "Always Playing Custom S M T W R F S Start Time End Time" at bounding box center [703, 698] width 267 height 180
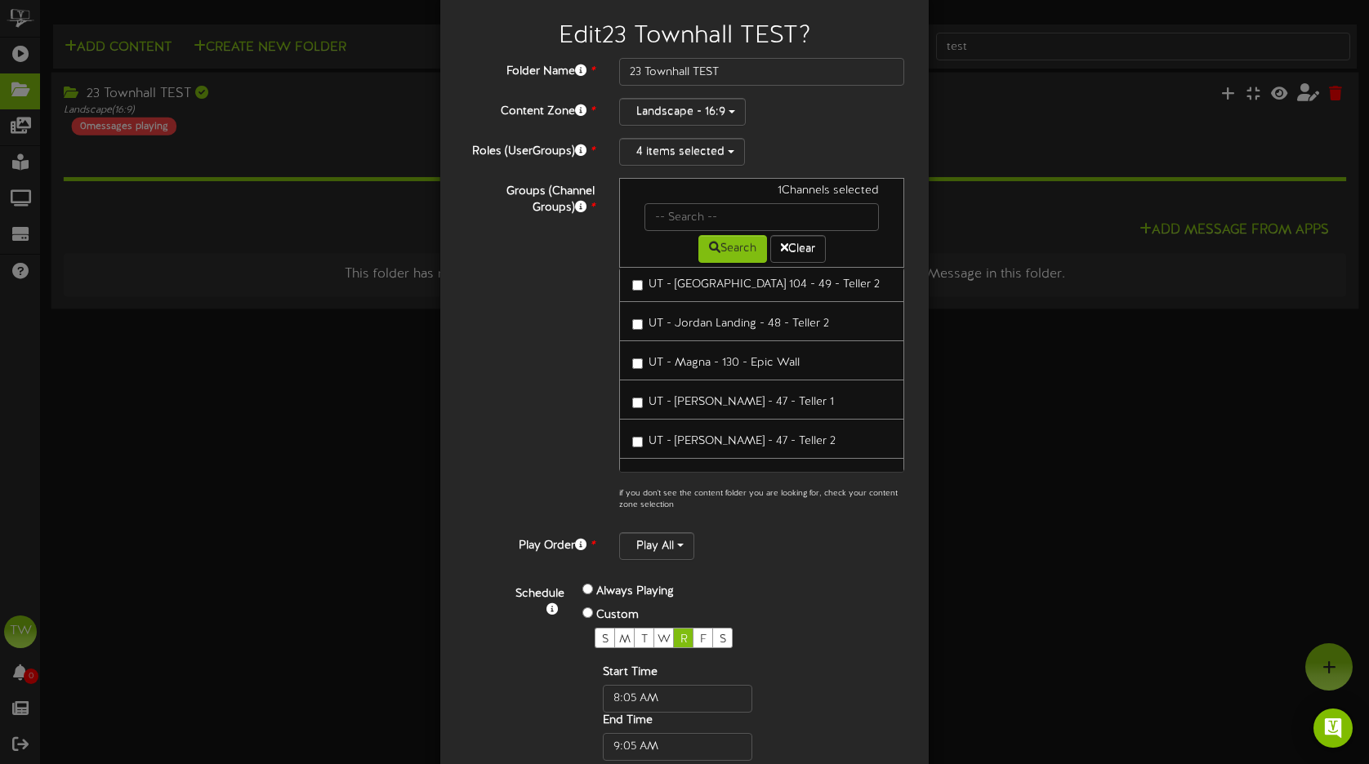
scroll to position [0, 0]
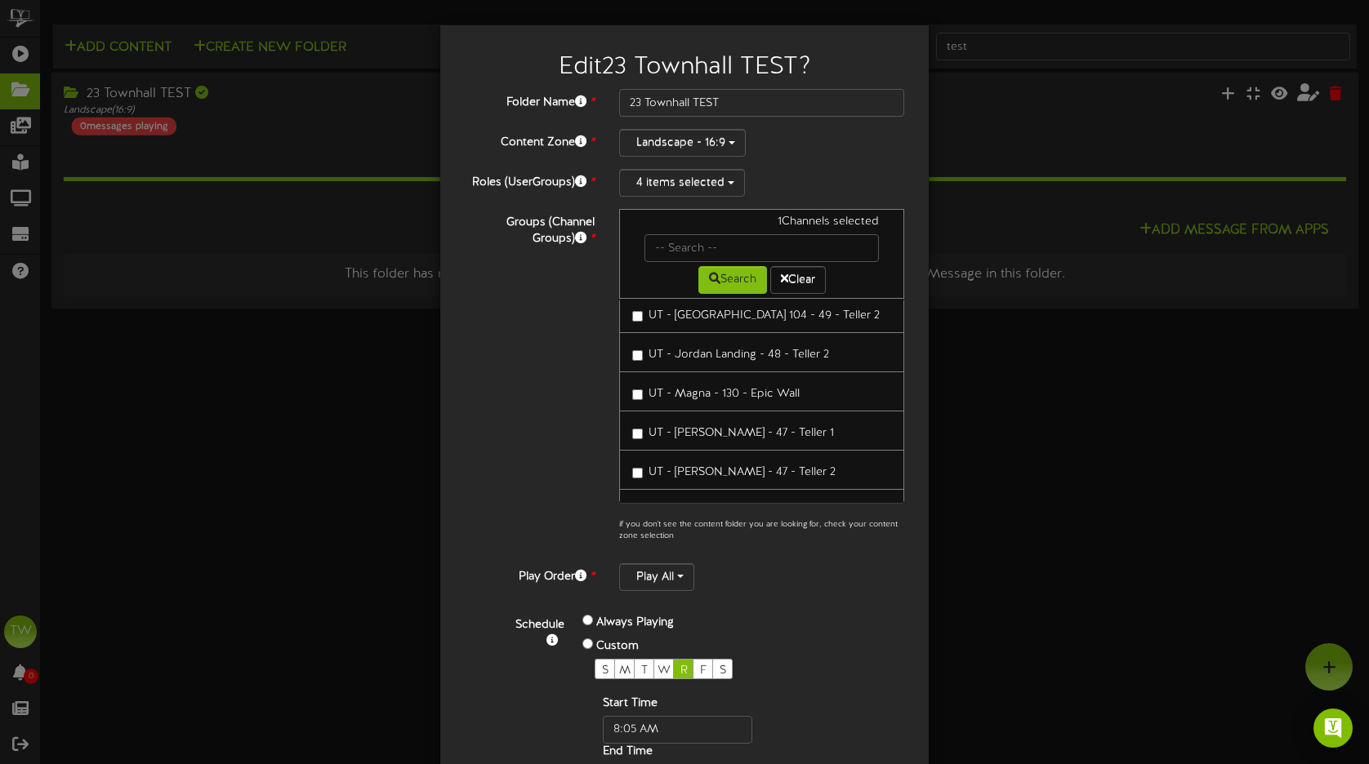
click at [786, 149] on div "Landscape - 16:9" at bounding box center [761, 143] width 285 height 28
click at [982, 499] on div "Edit 23 Townhall TEST ? Folder Name * 23 Townhall TEST Content Zone * Landscape…" at bounding box center [684, 382] width 1369 height 764
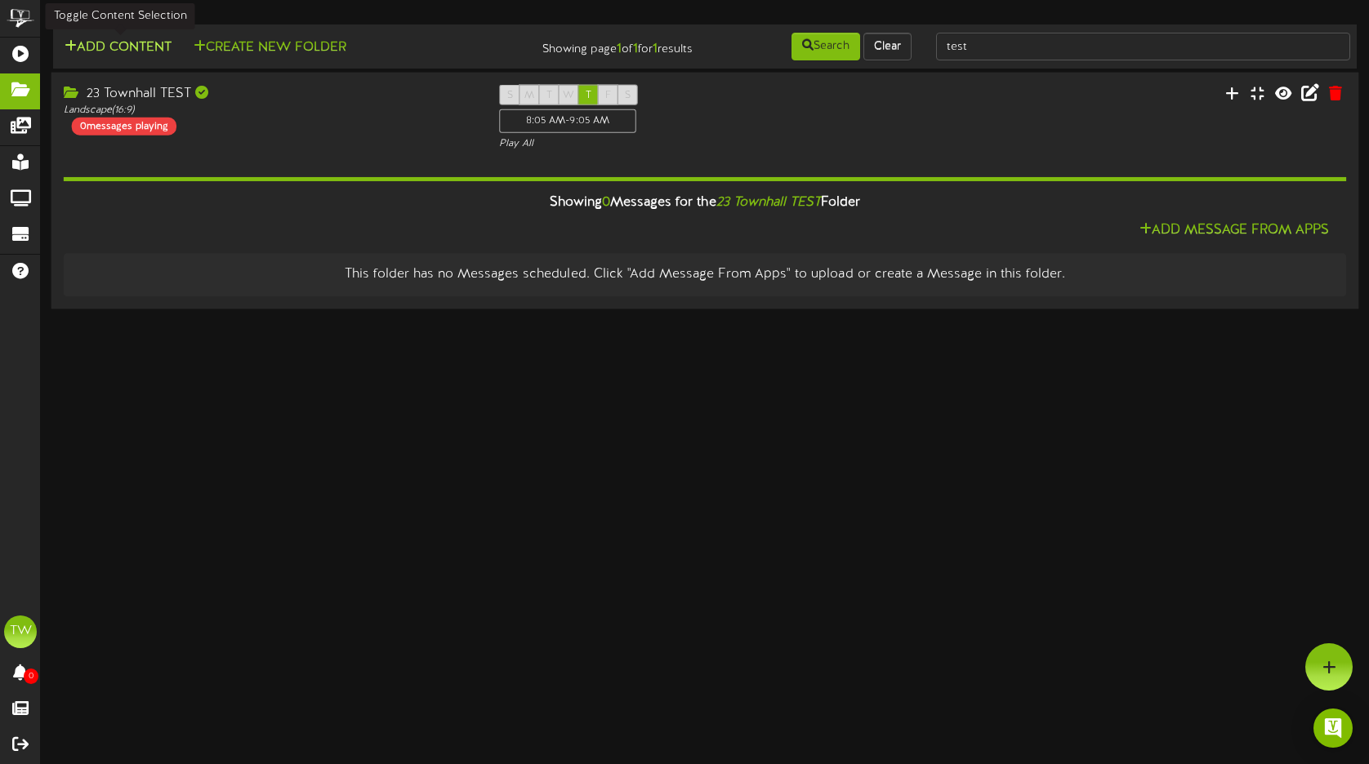
click at [139, 51] on button "Add Content" at bounding box center [118, 48] width 117 height 20
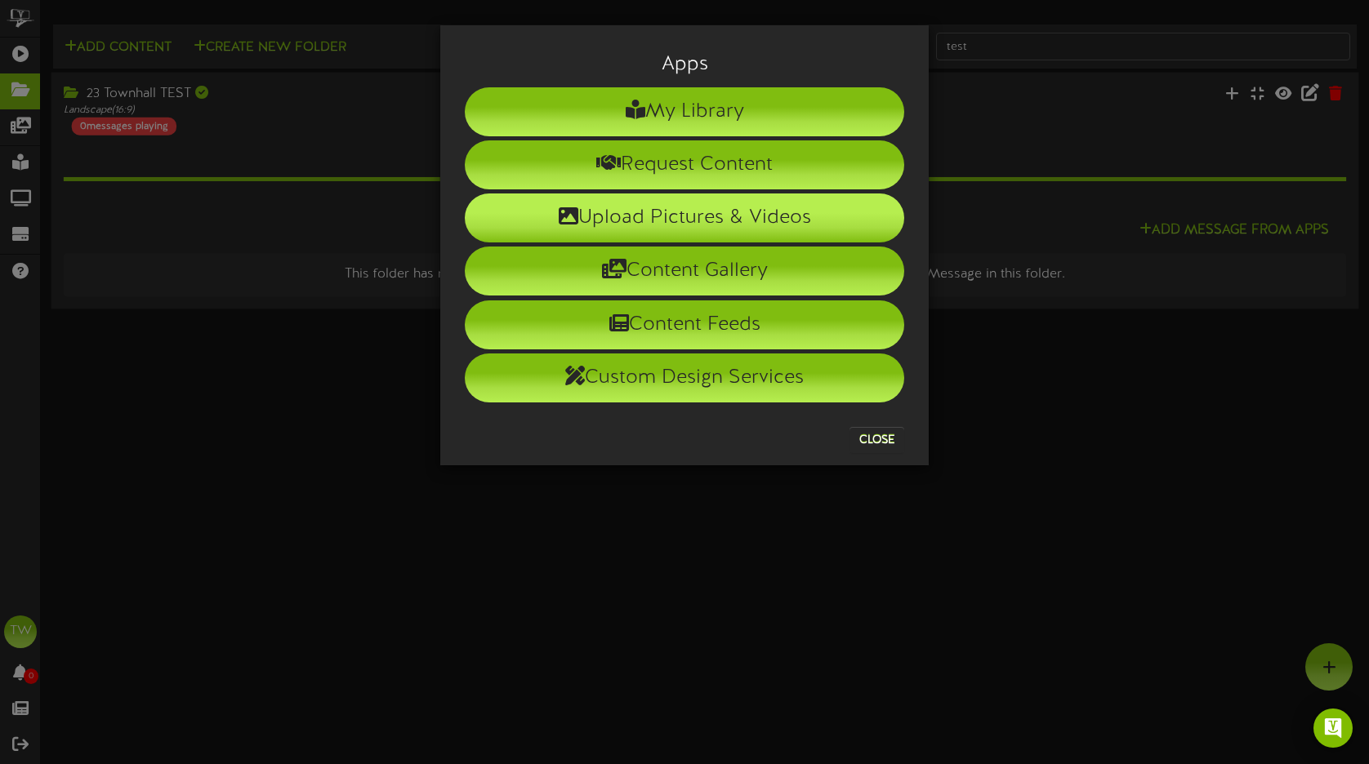
click at [714, 220] on li "Upload Pictures & Videos" at bounding box center [684, 218] width 439 height 49
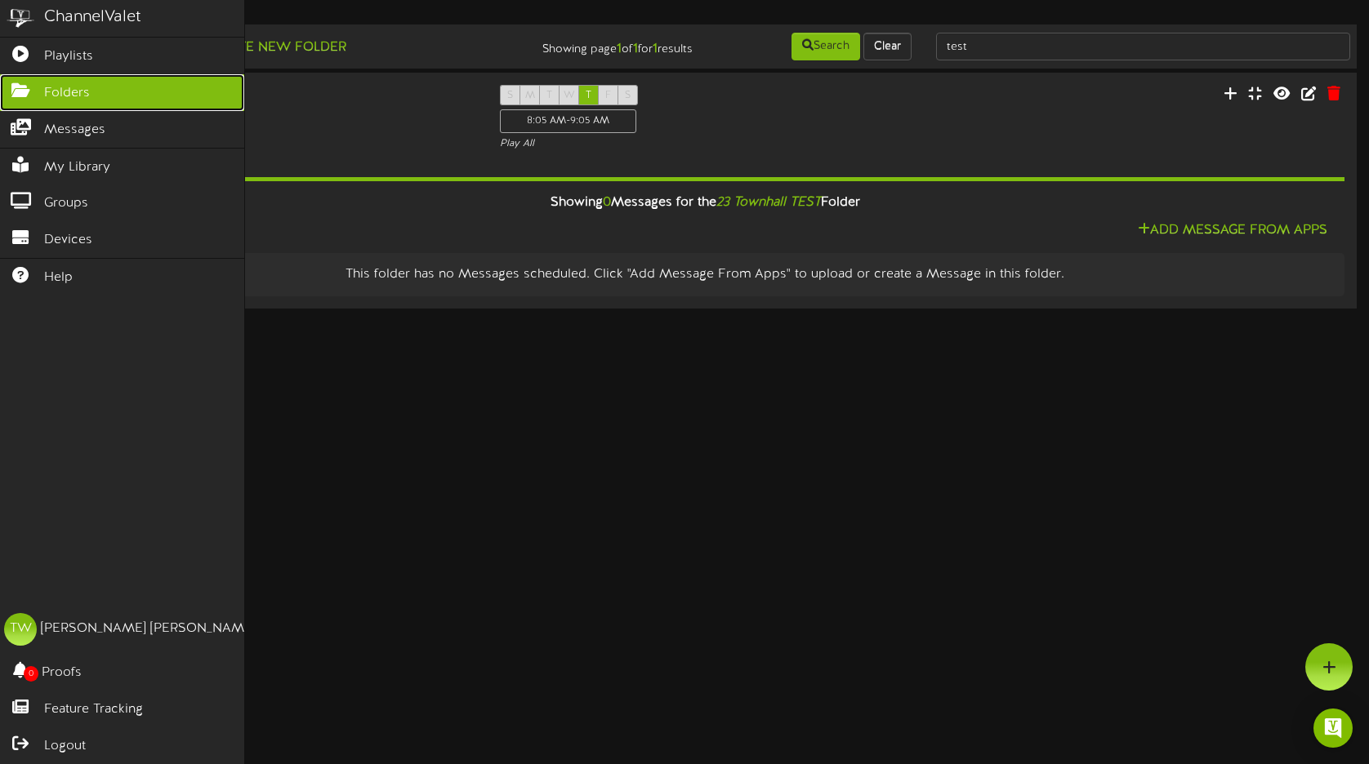
click at [80, 91] on span "Folders" at bounding box center [67, 93] width 46 height 19
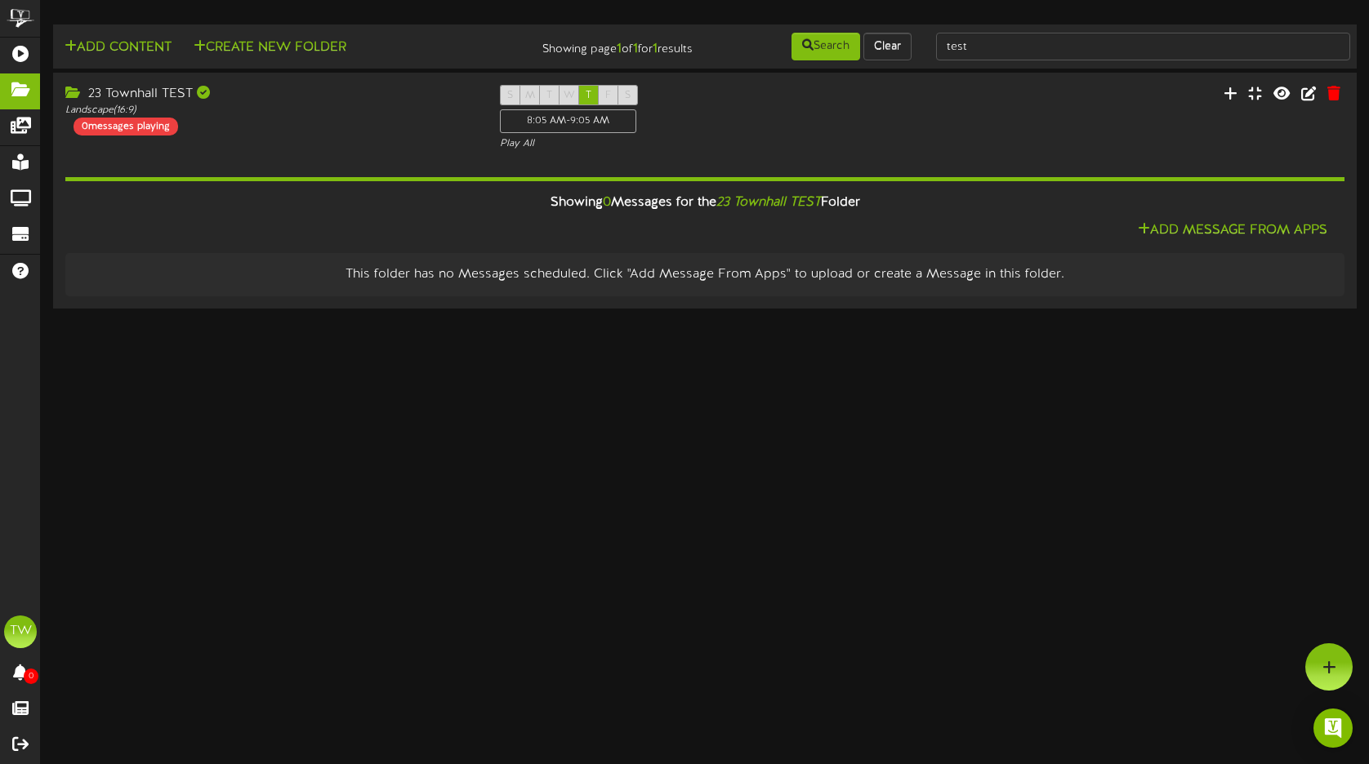
click at [567, 313] on html "ChannelValet Playlists Folders Messages My Library Groups Devices Help TW [PERS…" at bounding box center [684, 156] width 1369 height 313
click at [161, 94] on div "23 Townhall TEST" at bounding box center [269, 94] width 411 height 19
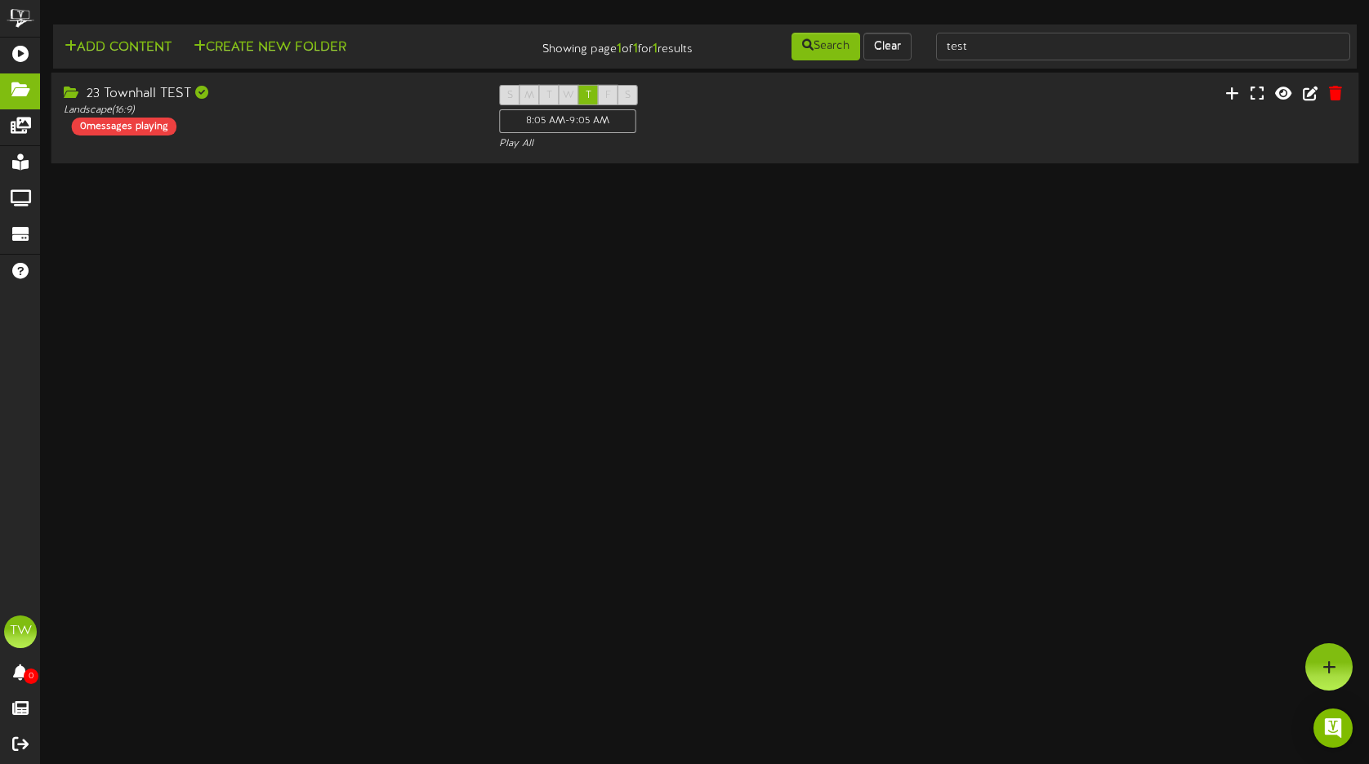
click at [161, 94] on div "23 Townhall TEST" at bounding box center [269, 94] width 411 height 19
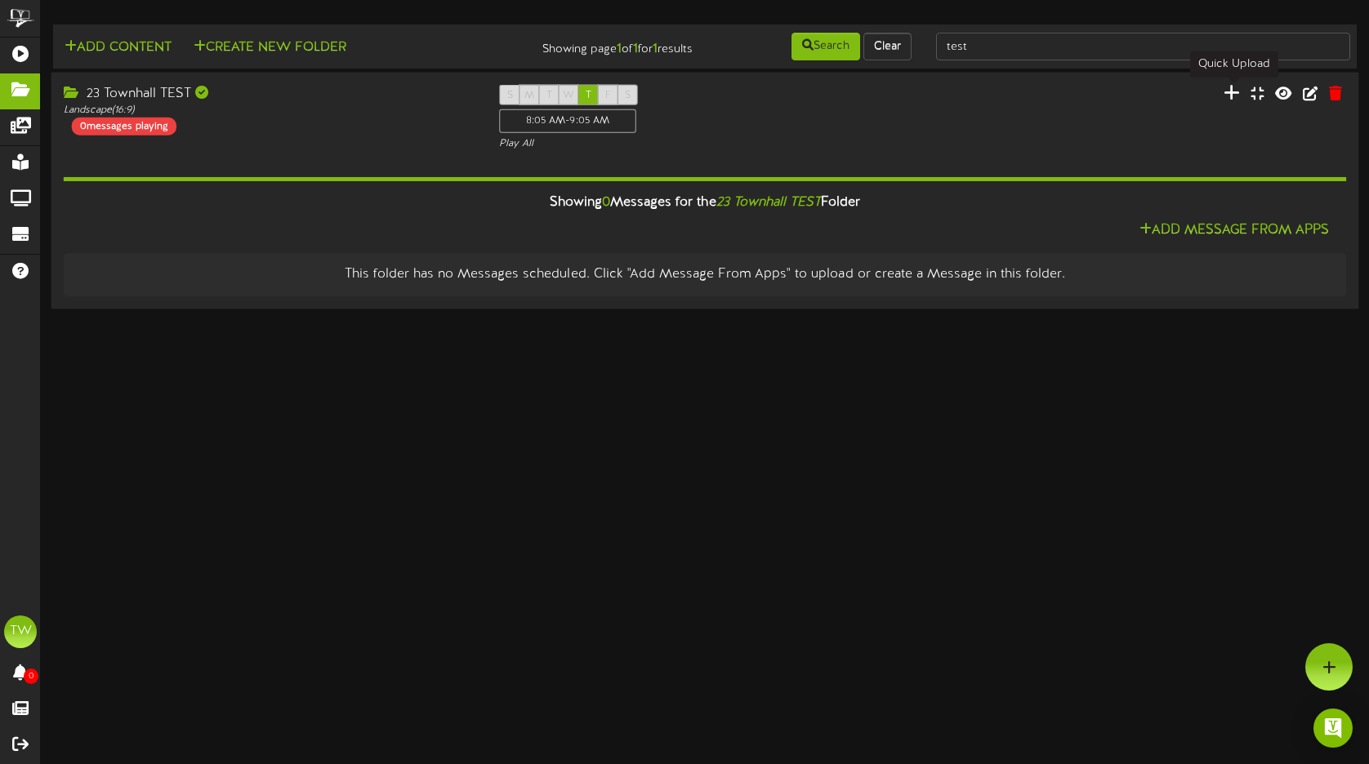
click at [1235, 91] on icon at bounding box center [1231, 92] width 16 height 18
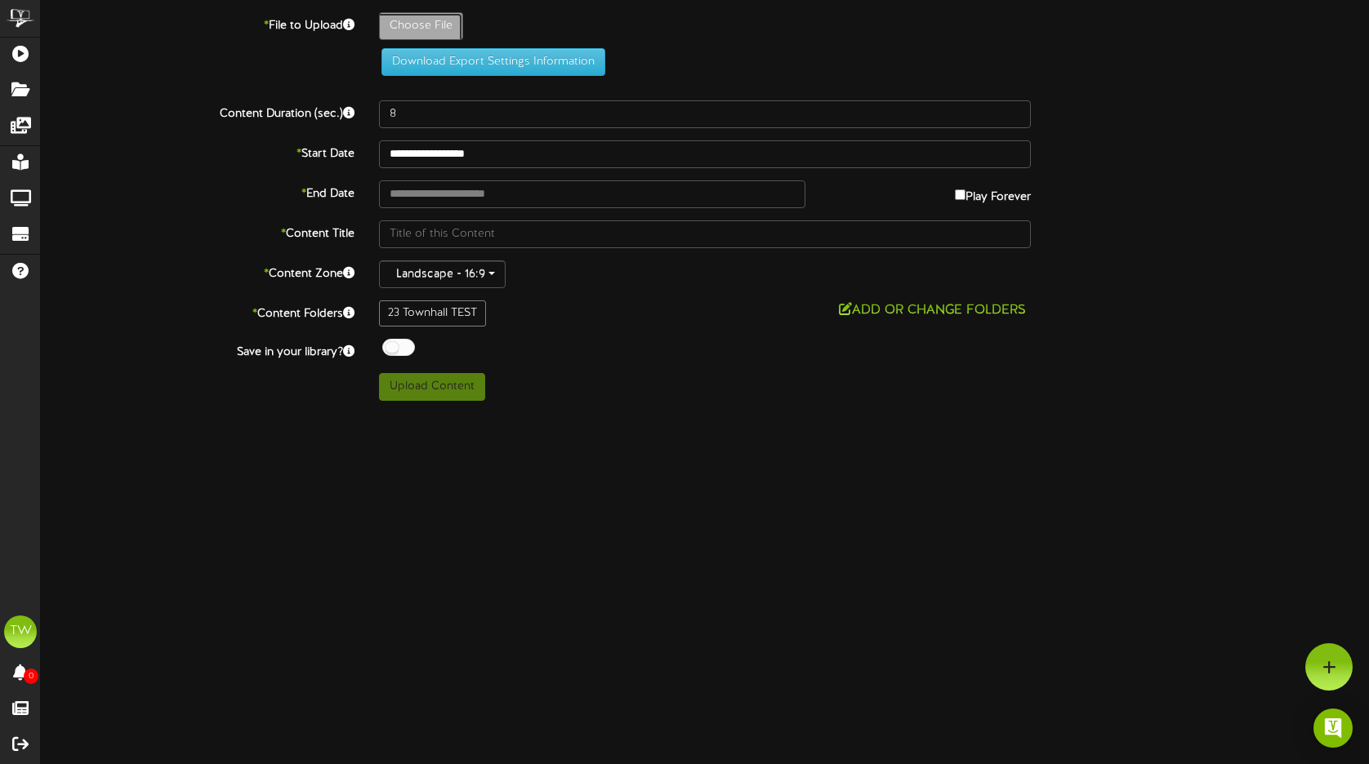
type input "**********"
type input "Q3TownHall2025"
